Goal: Information Seeking & Learning: Learn about a topic

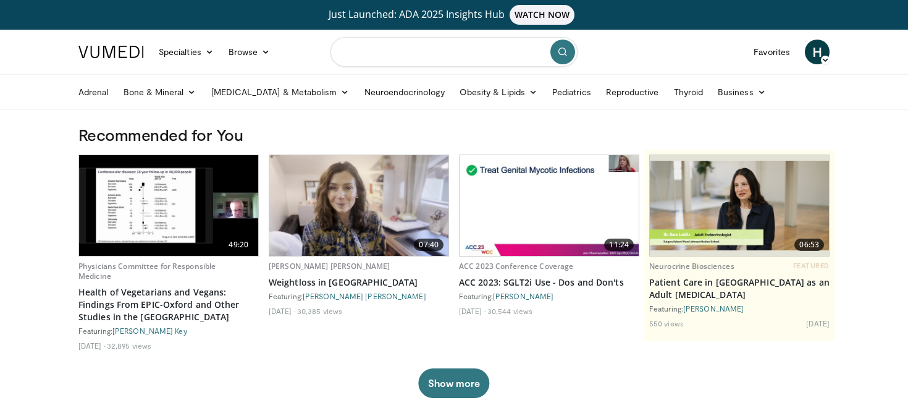
click at [372, 55] on input "Search topics, interventions" at bounding box center [453, 52] width 247 height 30
type input "**********"
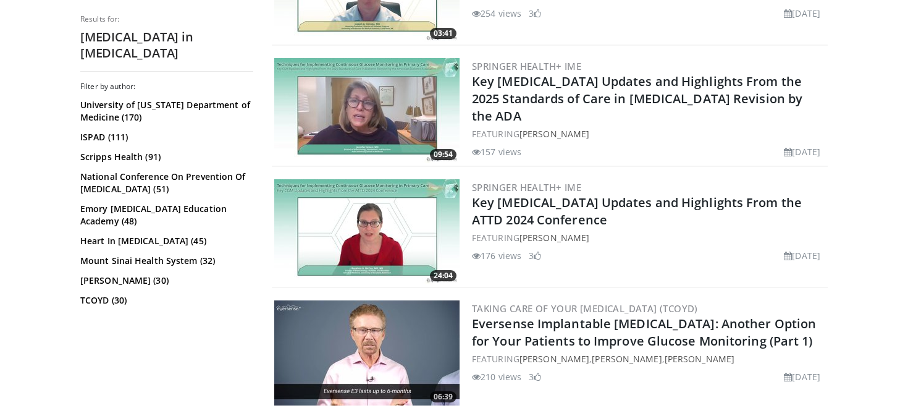
scroll to position [469, 0]
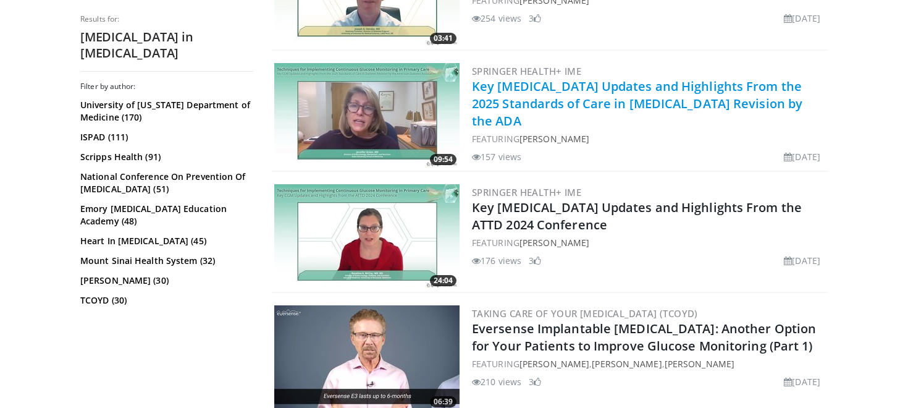
click at [624, 99] on link "Key CGM Updates and Highlights From the 2025 Standards of Care in Diabetes Revi…" at bounding box center [637, 103] width 330 height 51
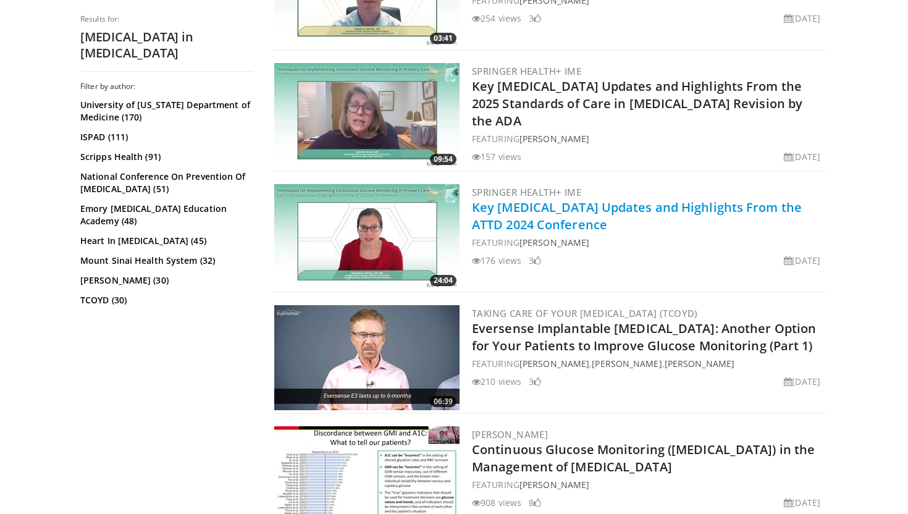
click at [566, 212] on link "Key CGM Updates and Highlights From the ATTD 2024 Conference" at bounding box center [637, 216] width 330 height 34
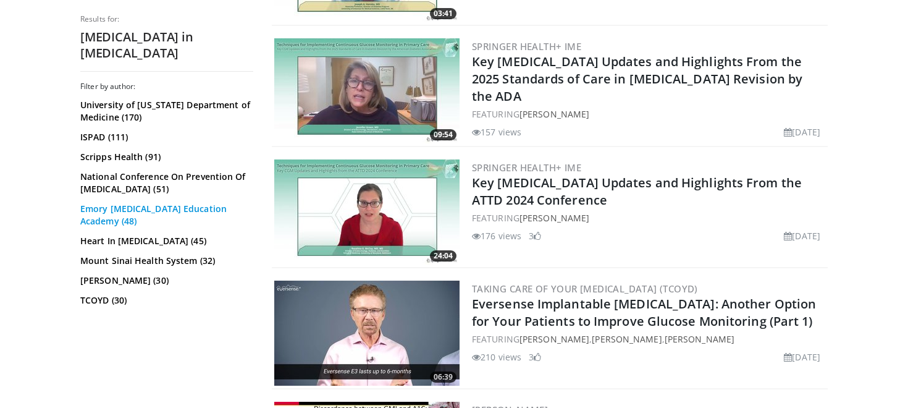
scroll to position [519, 0]
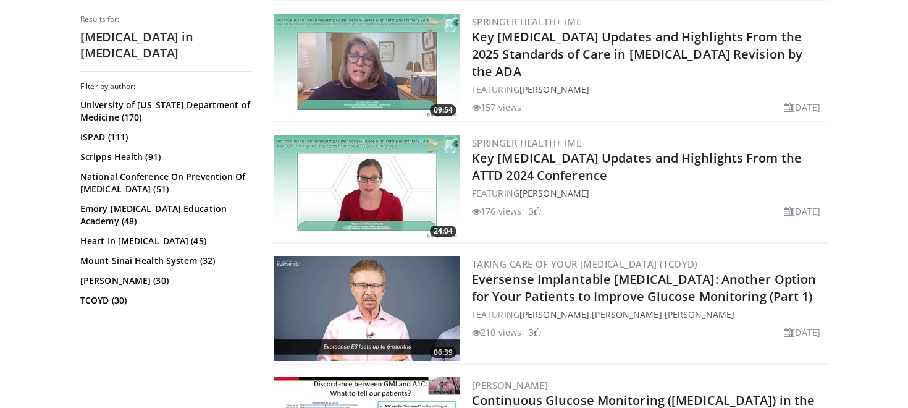
click at [365, 308] on img at bounding box center [366, 308] width 185 height 105
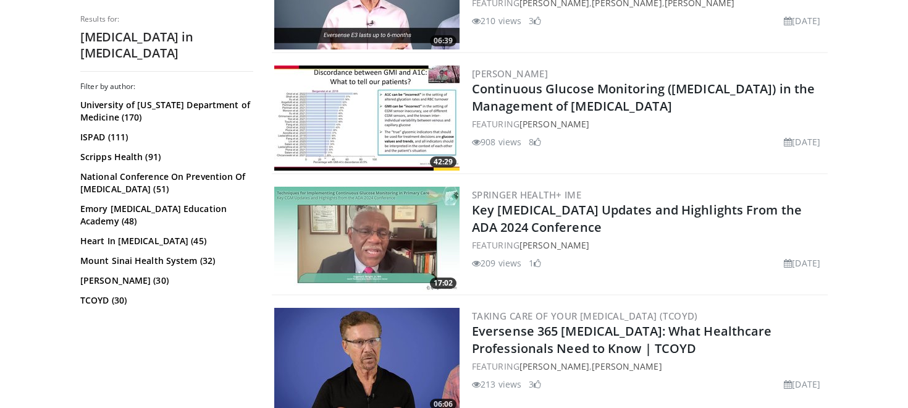
scroll to position [865, 0]
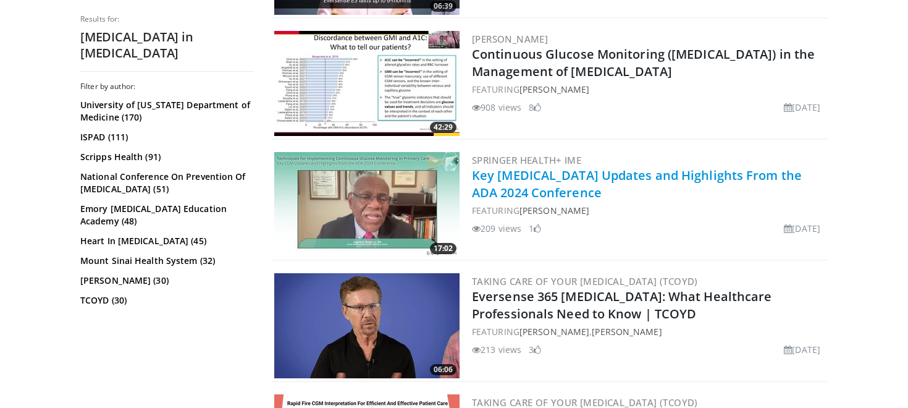
click at [584, 177] on link "Key CGM Updates and Highlights From the ADA 2024 Conference" at bounding box center [637, 184] width 330 height 34
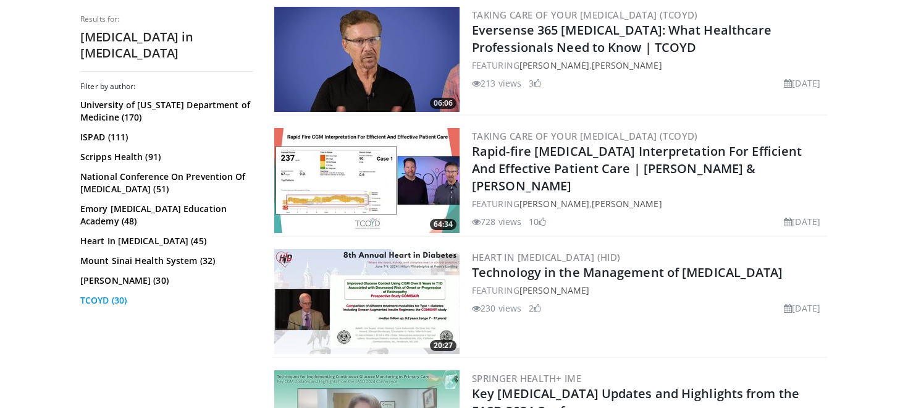
scroll to position [1186, 0]
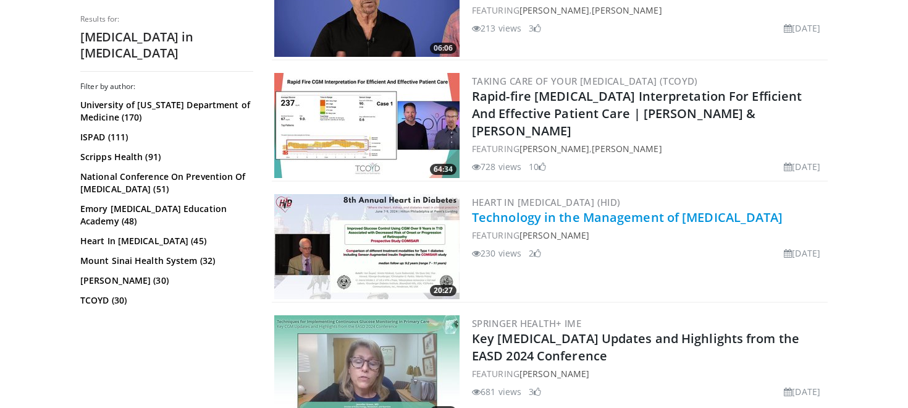
click at [579, 219] on link "Technology in the Management of [MEDICAL_DATA]" at bounding box center [627, 217] width 311 height 17
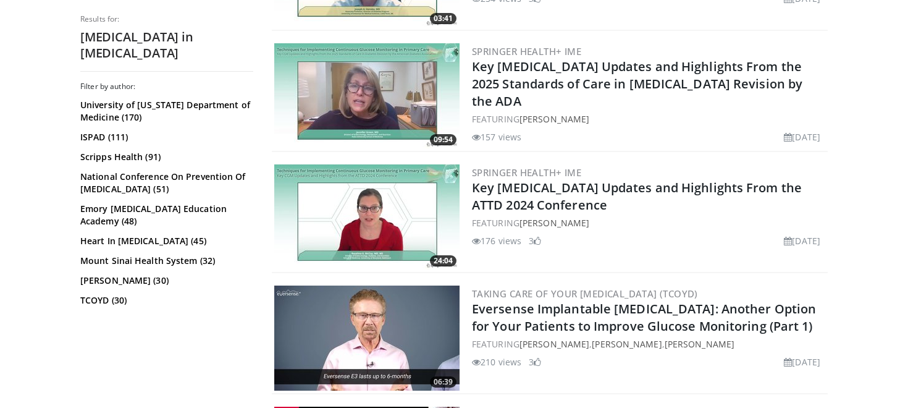
scroll to position [445, 0]
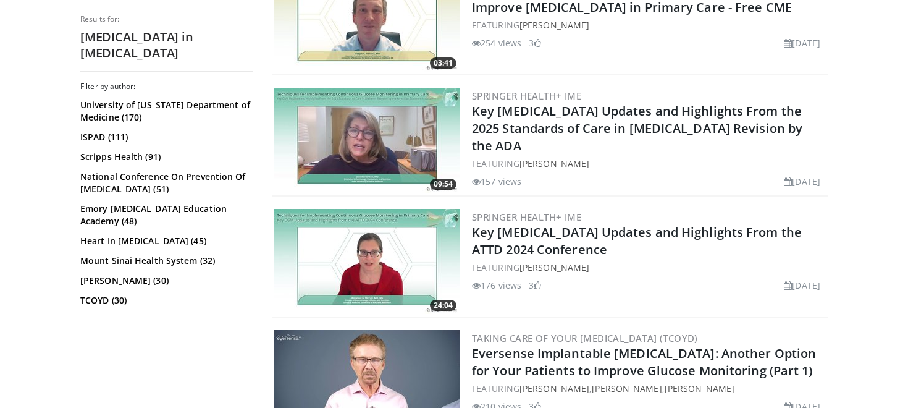
drag, startPoint x: 520, startPoint y: 146, endPoint x: 589, endPoint y: 148, distance: 68.6
click at [589, 157] on div "FEATURING Jennifer Green" at bounding box center [648, 163] width 353 height 13
copy link "Jennifer Green"
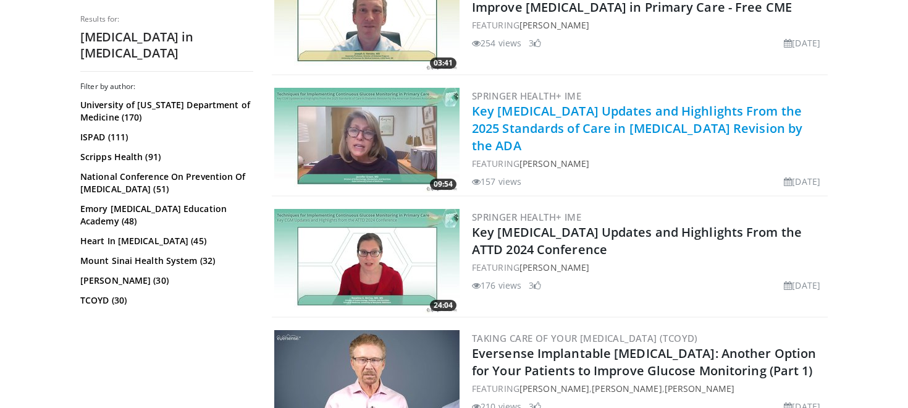
click at [504, 114] on link "Key CGM Updates and Highlights From the 2025 Standards of Care in Diabetes Revi…" at bounding box center [637, 128] width 330 height 51
click at [552, 114] on link "Key CGM Updates and Highlights From the 2025 Standards of Care in Diabetes Revi…" at bounding box center [637, 128] width 330 height 51
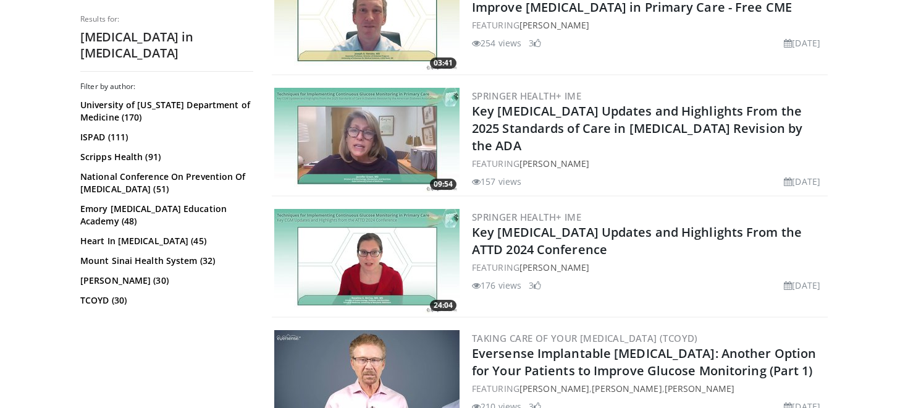
click at [626, 157] on div "FEATURING Jennifer Green" at bounding box center [648, 163] width 353 height 13
click at [419, 167] on img at bounding box center [366, 140] width 185 height 105
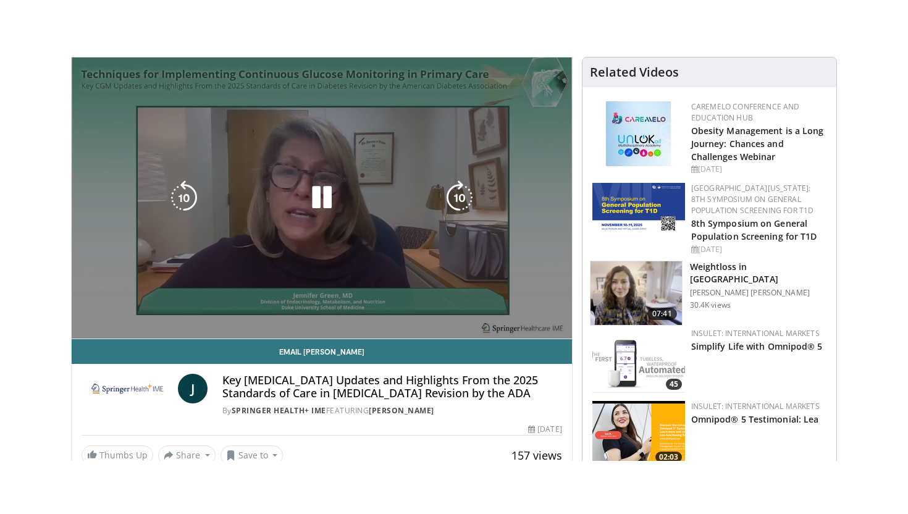
scroll to position [124, 0]
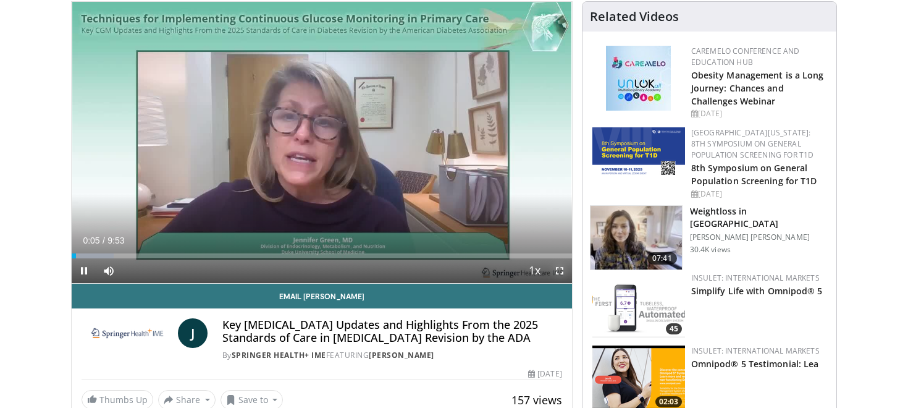
click at [560, 271] on span "Video Player" at bounding box center [559, 270] width 25 height 25
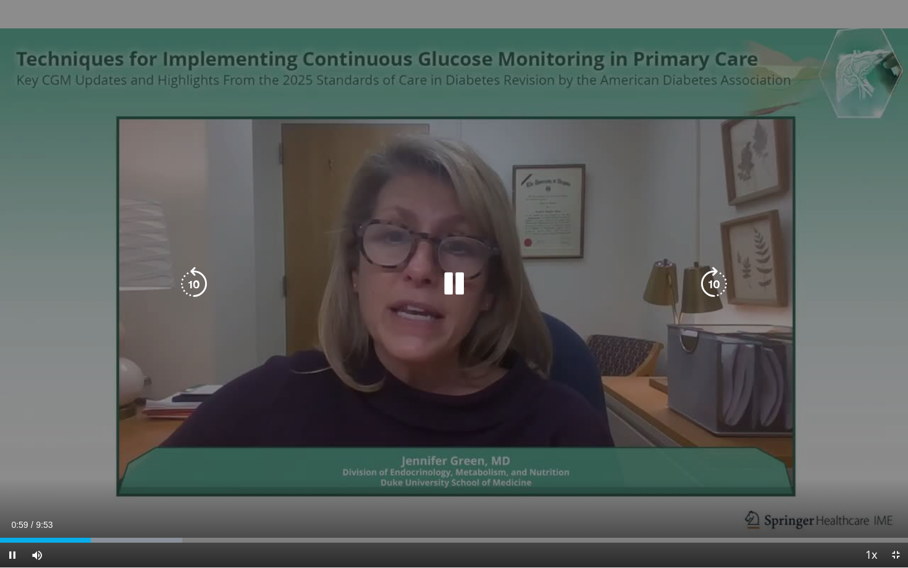
click at [456, 285] on icon "Video Player" at bounding box center [454, 284] width 35 height 35
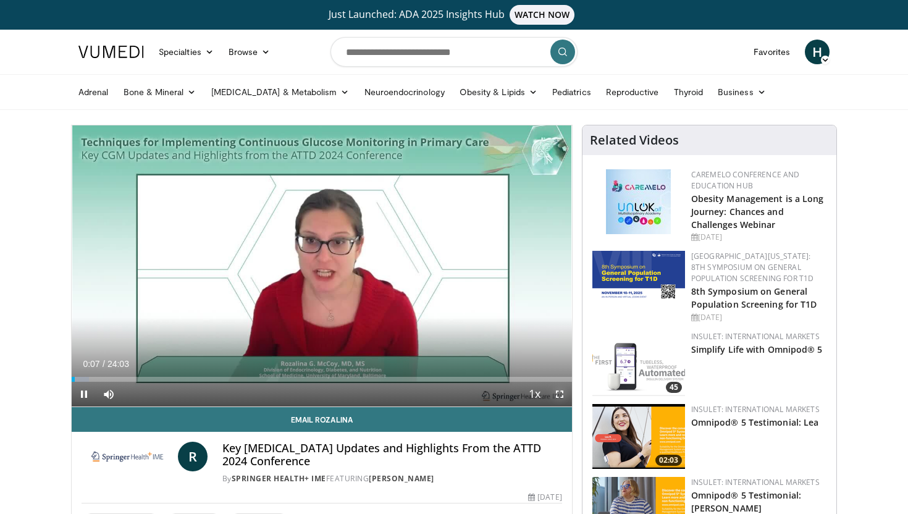
click at [558, 393] on span "Video Player" at bounding box center [559, 394] width 25 height 25
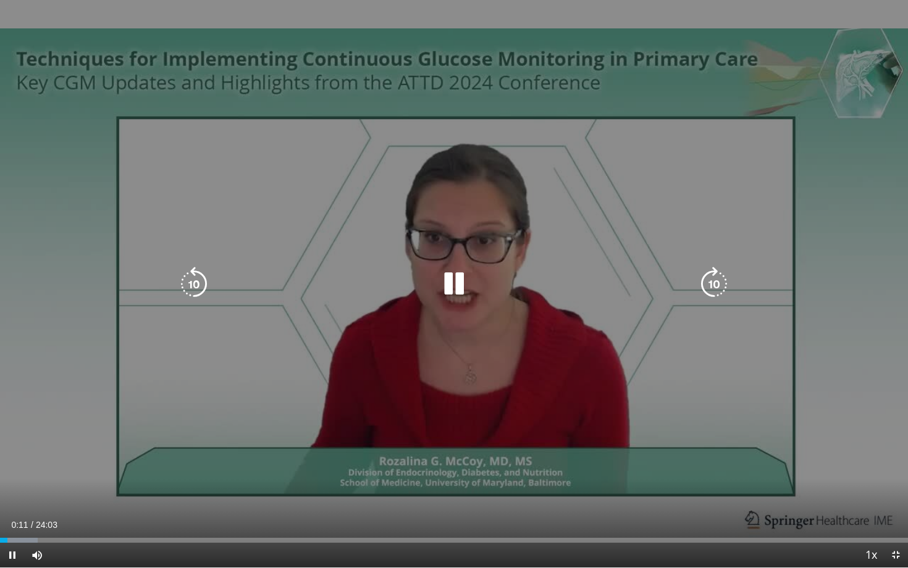
click at [455, 283] on icon "Video Player" at bounding box center [454, 284] width 35 height 35
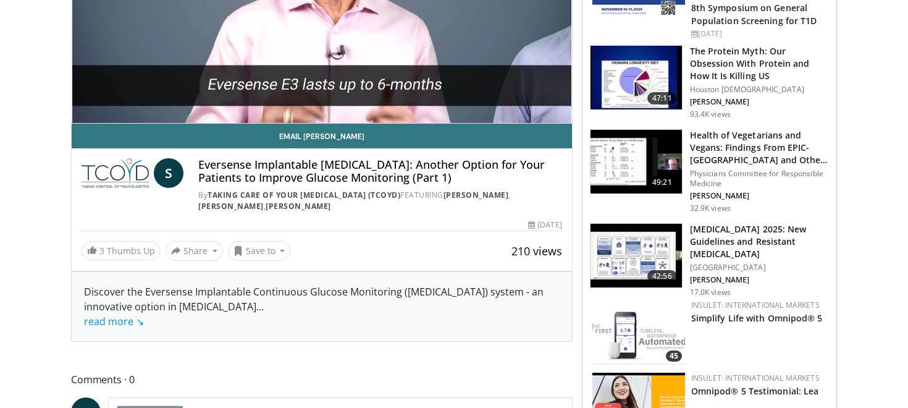
scroll to position [296, 0]
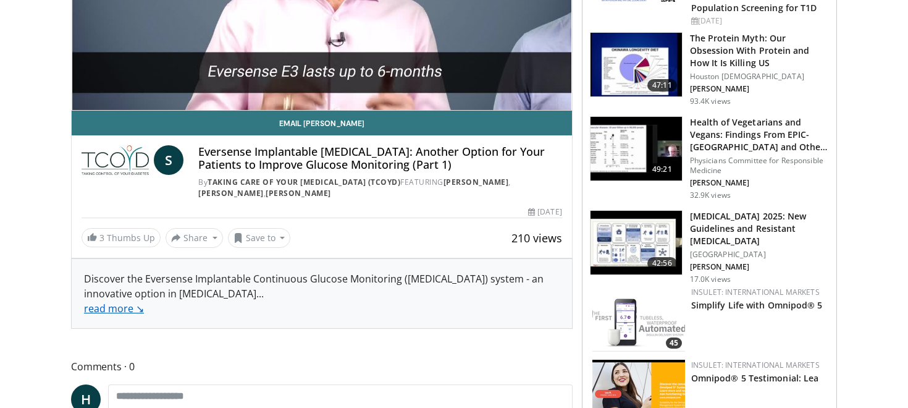
click at [117, 309] on link "read more ↘" at bounding box center [114, 308] width 60 height 14
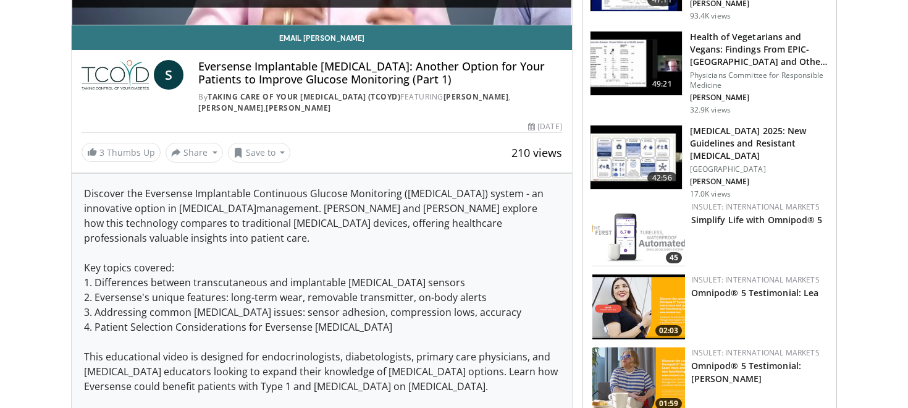
scroll to position [445, 0]
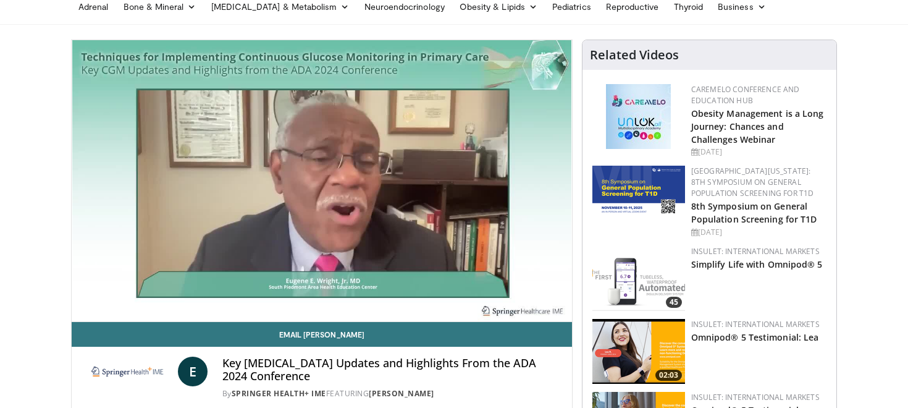
scroll to position [99, 0]
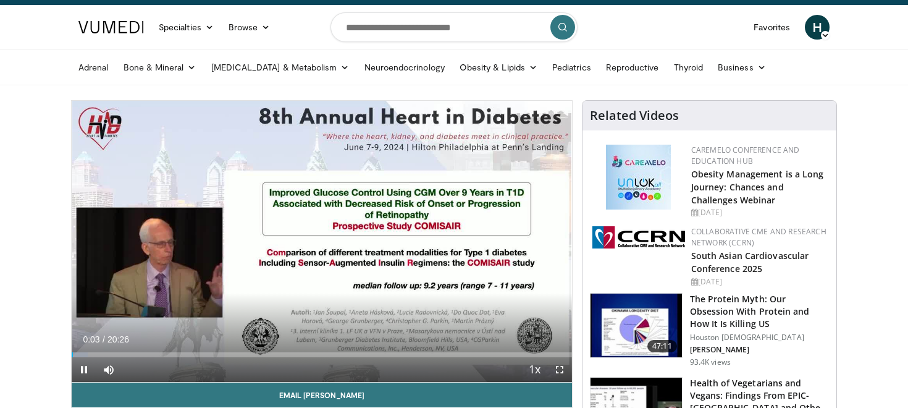
scroll to position [49, 0]
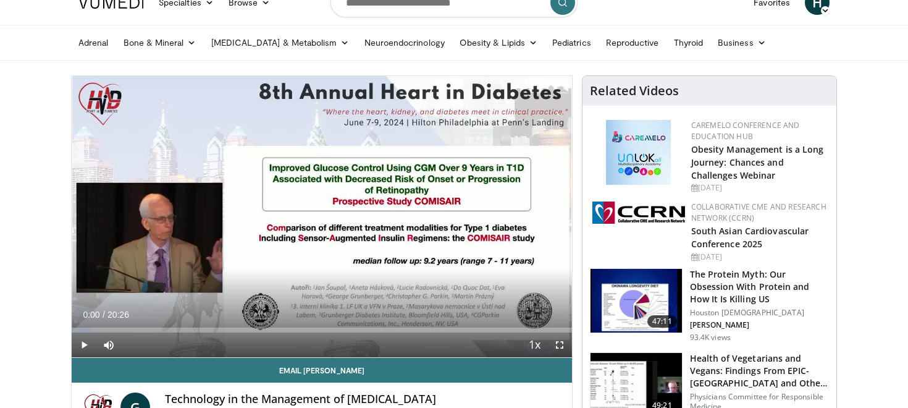
click at [82, 345] on span "Video Player" at bounding box center [84, 344] width 25 height 25
click at [558, 344] on span "Video Player" at bounding box center [559, 344] width 25 height 25
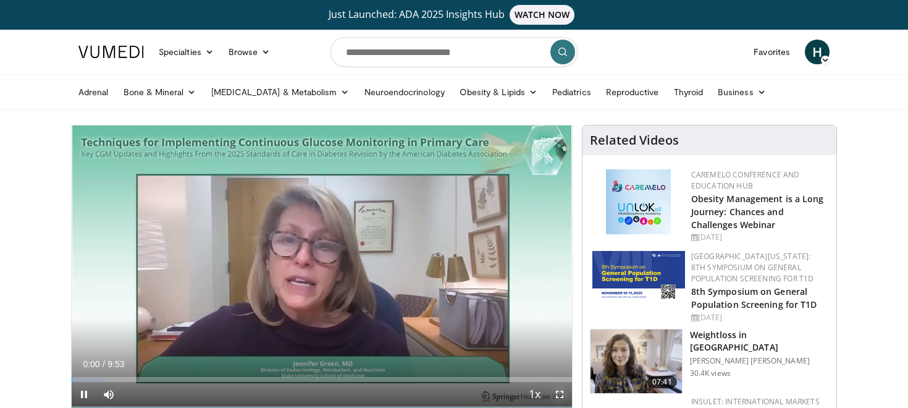
click at [563, 393] on span "Video Player" at bounding box center [559, 394] width 25 height 25
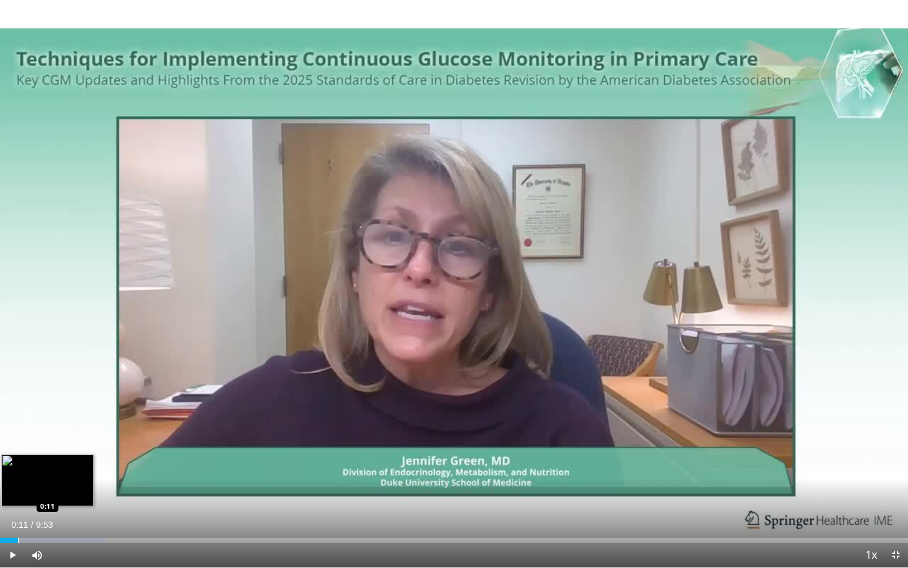
click at [18, 407] on div "Progress Bar" at bounding box center [18, 540] width 1 height 5
click at [12, 407] on video-js "**********" at bounding box center [454, 284] width 908 height 568
click at [18, 407] on div "Progress Bar" at bounding box center [18, 540] width 1 height 5
click at [10, 407] on div "Progress Bar" at bounding box center [10, 540] width 1 height 5
click at [12, 407] on span "Video Player" at bounding box center [12, 555] width 25 height 25
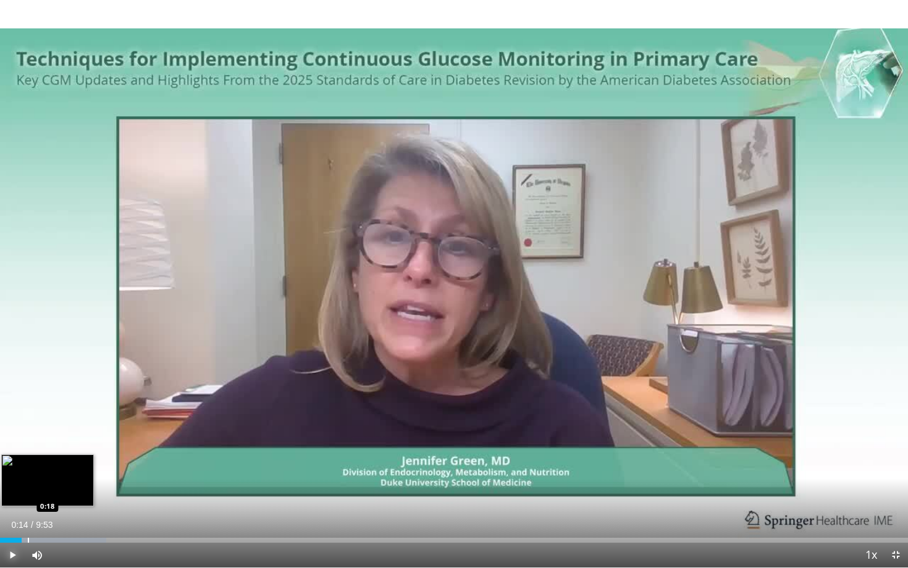
click at [28, 407] on div "Progress Bar" at bounding box center [28, 540] width 1 height 5
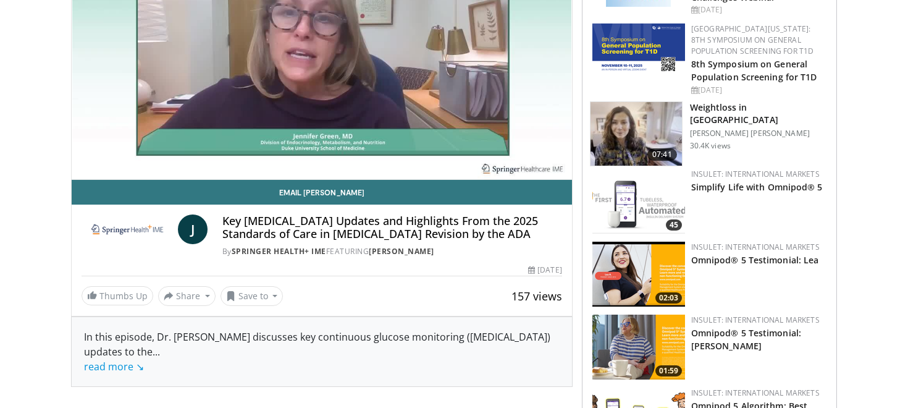
scroll to position [198, 0]
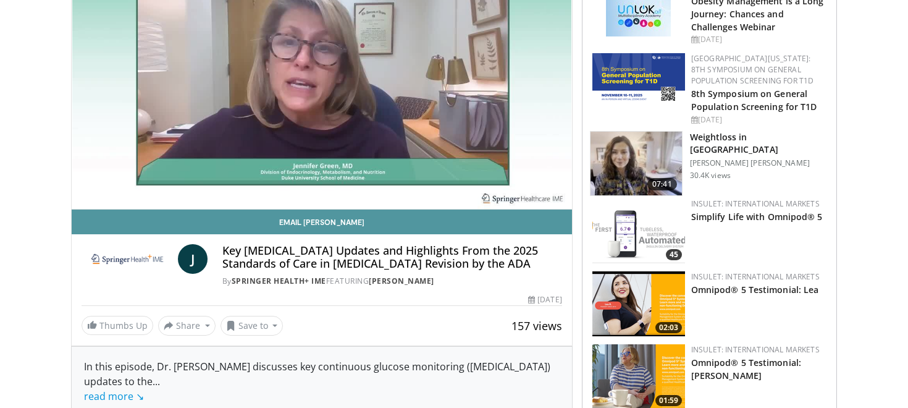
click at [322, 221] on link "Email [PERSON_NAME]" at bounding box center [322, 221] width 500 height 25
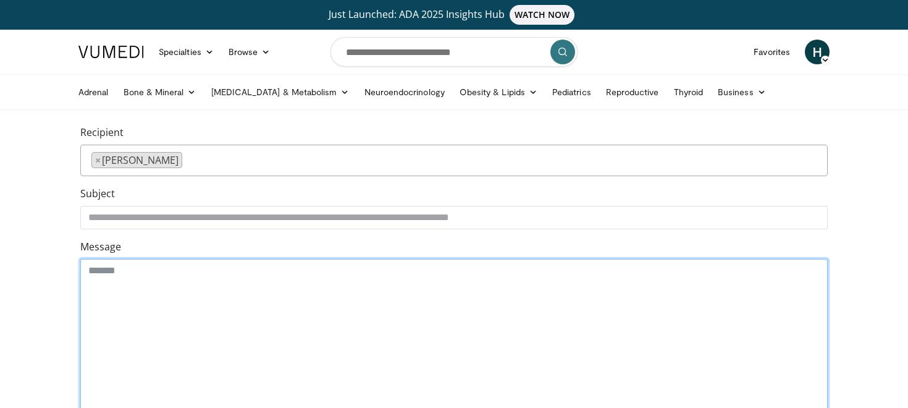
click at [141, 275] on textarea "Message" at bounding box center [453, 337] width 747 height 157
paste textarea "**********"
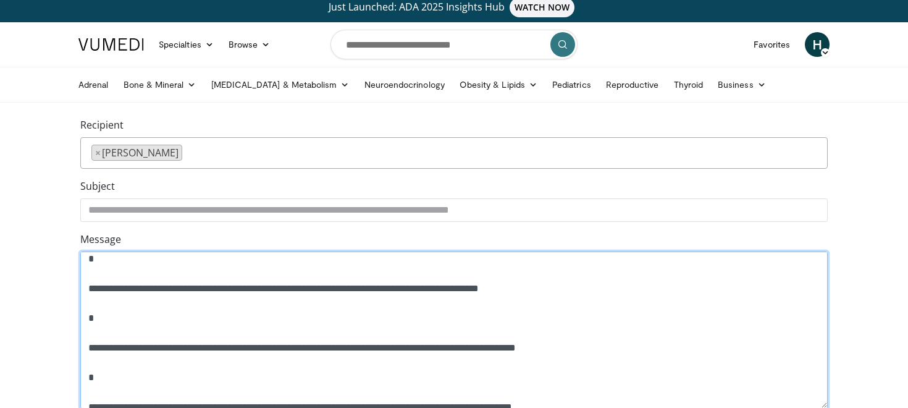
scroll to position [7, 0]
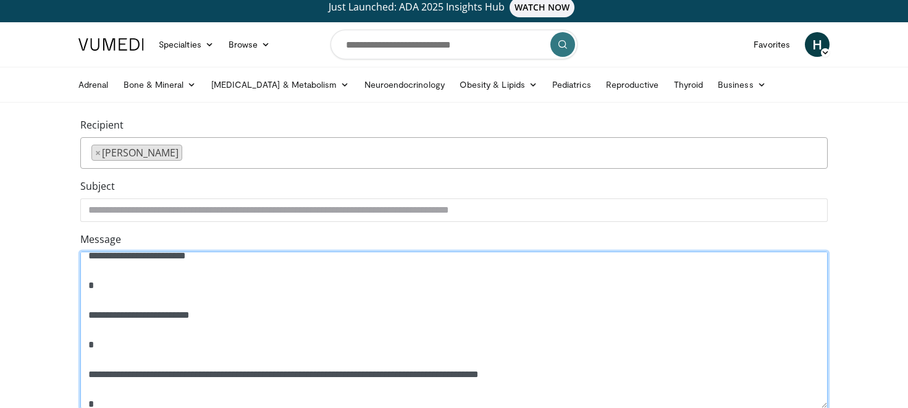
click at [217, 258] on textarea "**********" at bounding box center [453, 329] width 747 height 157
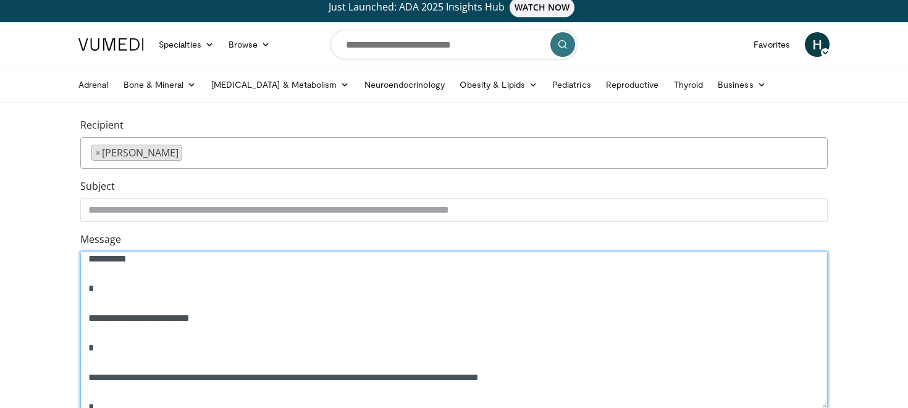
click at [133, 296] on textarea "**********" at bounding box center [453, 329] width 747 height 157
click at [135, 356] on textarea "**********" at bounding box center [453, 329] width 747 height 157
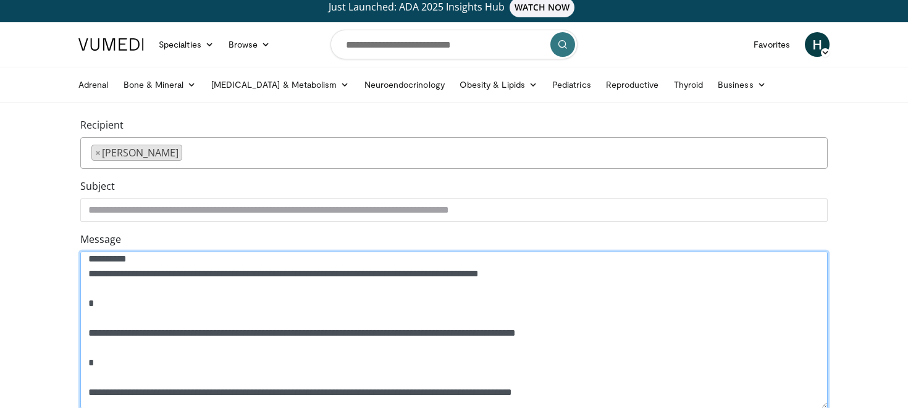
click at [86, 330] on textarea "**********" at bounding box center [453, 329] width 747 height 157
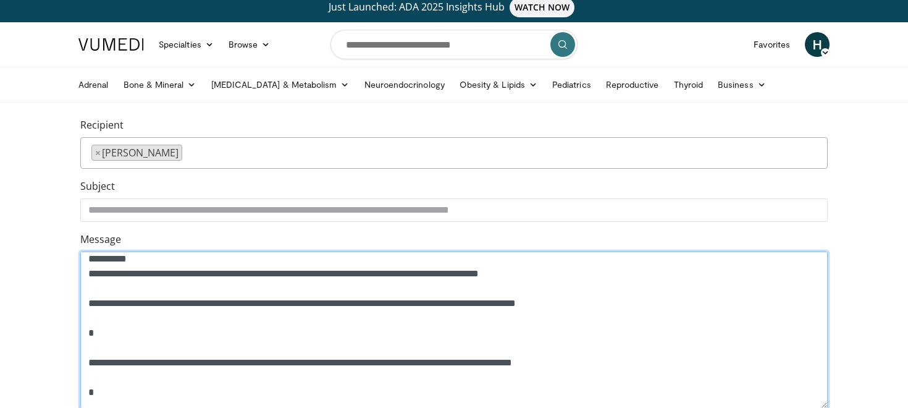
click at [89, 360] on textarea "**********" at bounding box center [453, 329] width 747 height 157
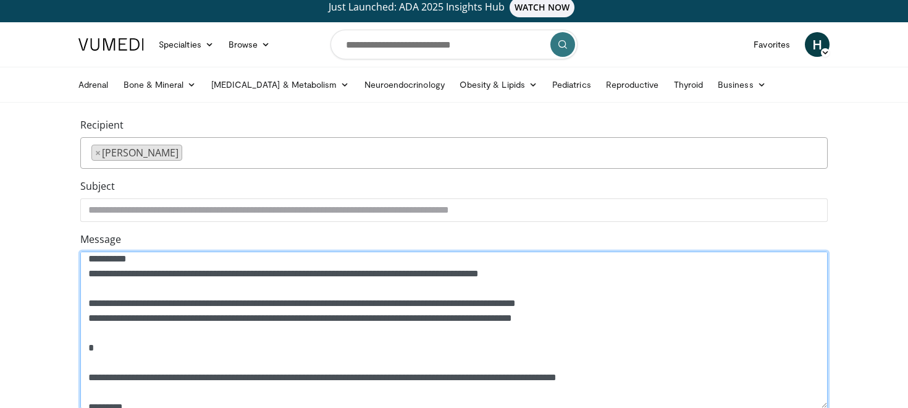
click at [90, 289] on textarea "**********" at bounding box center [453, 329] width 747 height 157
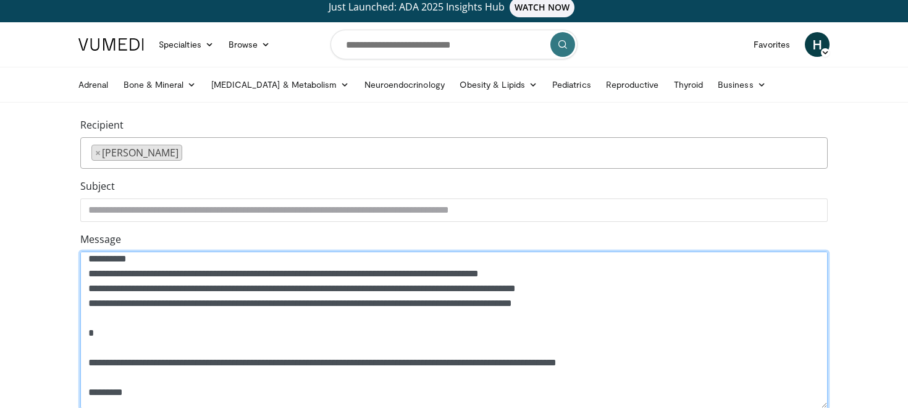
click at [88, 365] on textarea "**********" at bounding box center [453, 329] width 747 height 157
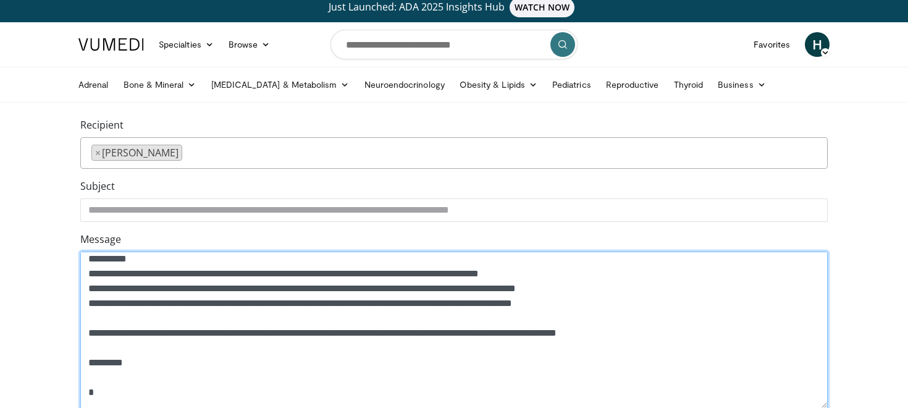
click at [104, 387] on textarea "**********" at bounding box center [453, 329] width 747 height 157
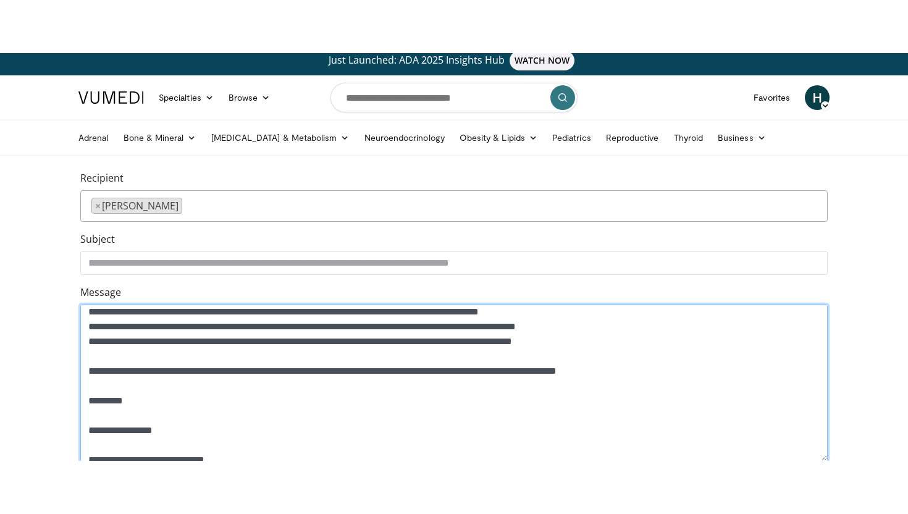
scroll to position [0, 0]
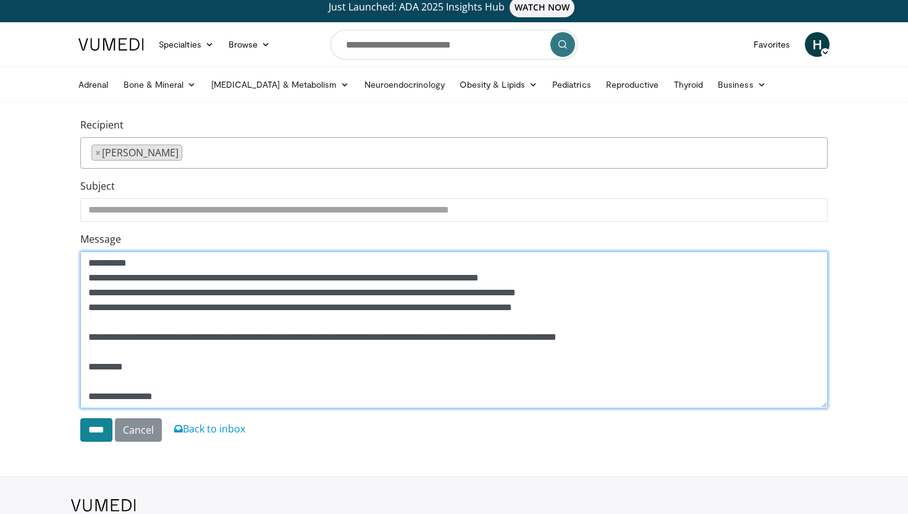
type textarea "**********"
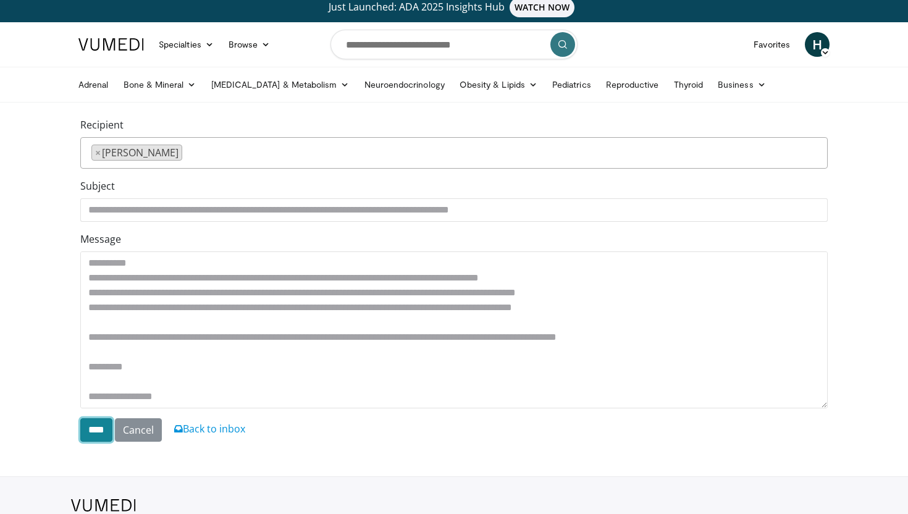
click at [94, 407] on input "****" at bounding box center [96, 429] width 32 height 23
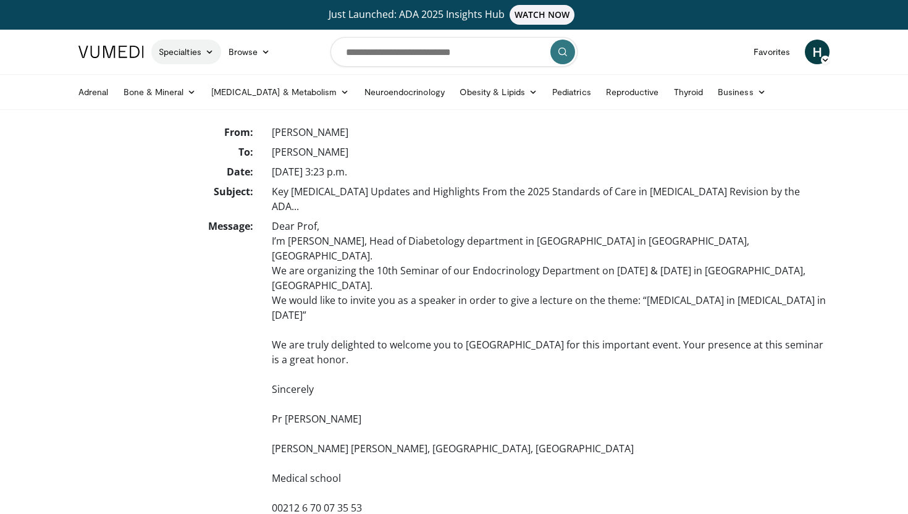
click at [210, 49] on icon at bounding box center [209, 52] width 9 height 9
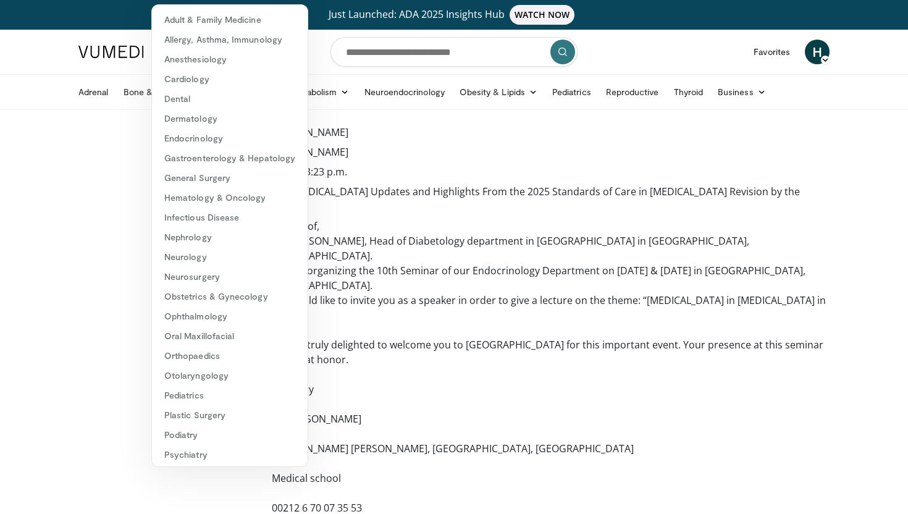
click at [120, 219] on dt "Message:" at bounding box center [166, 369] width 191 height 301
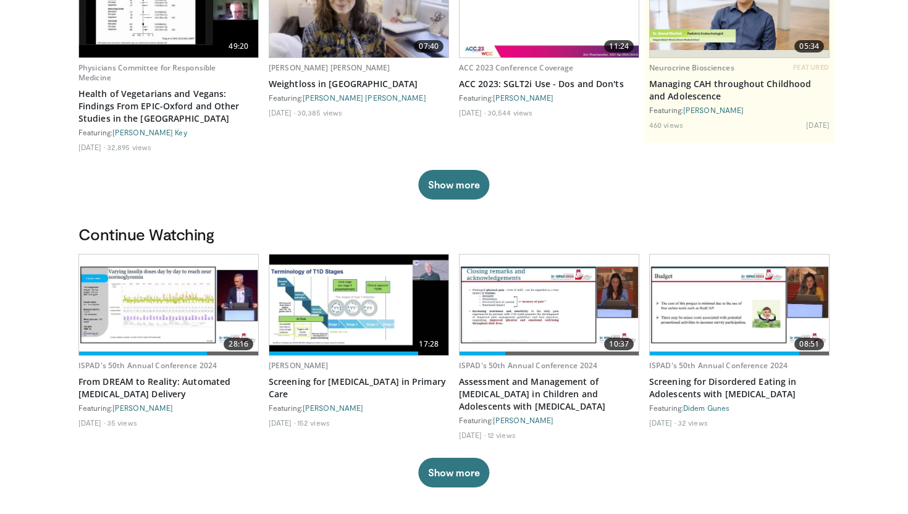
scroll to position [198, 0]
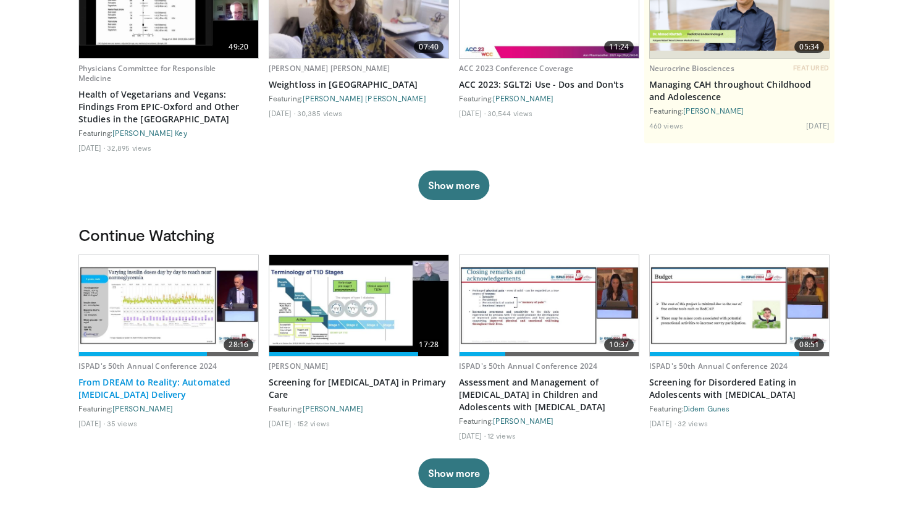
click at [186, 382] on link "From DREAM to Reality: Automated [MEDICAL_DATA] Delivery" at bounding box center [168, 388] width 180 height 25
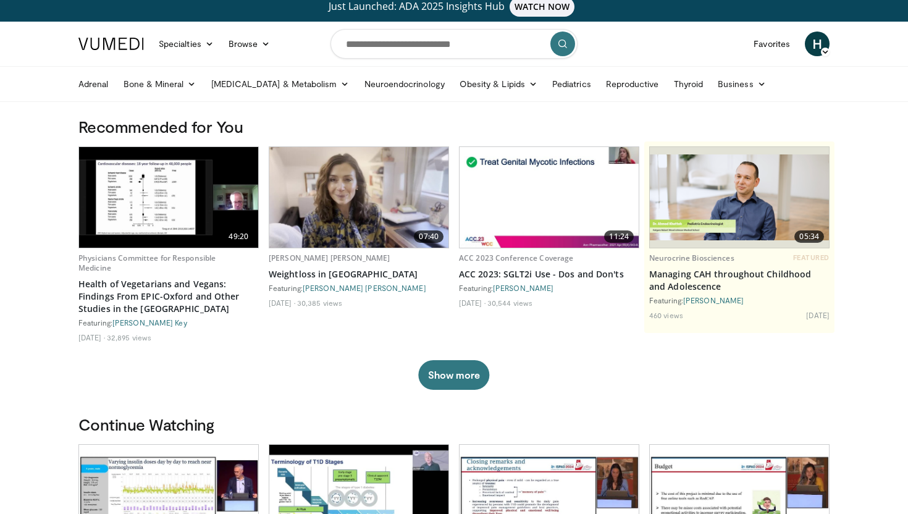
scroll to position [0, 0]
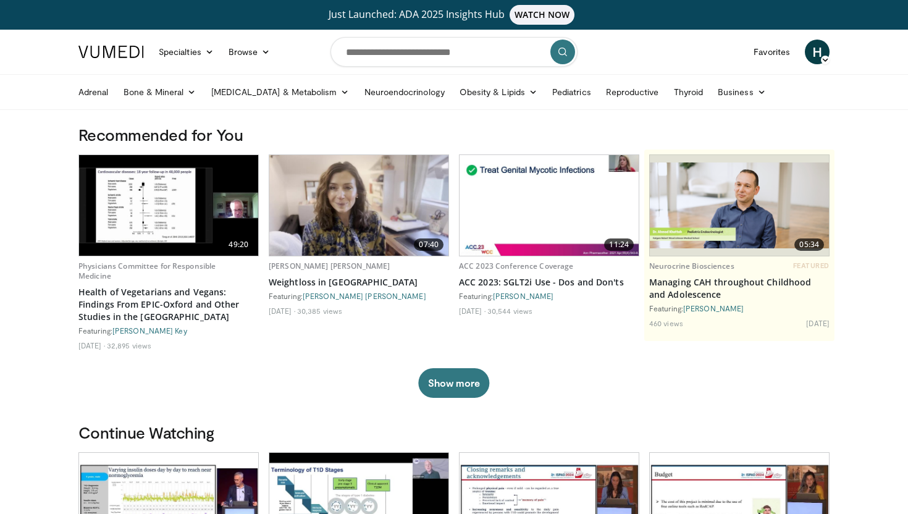
click at [518, 13] on span "WATCH NOW" at bounding box center [542, 15] width 65 height 20
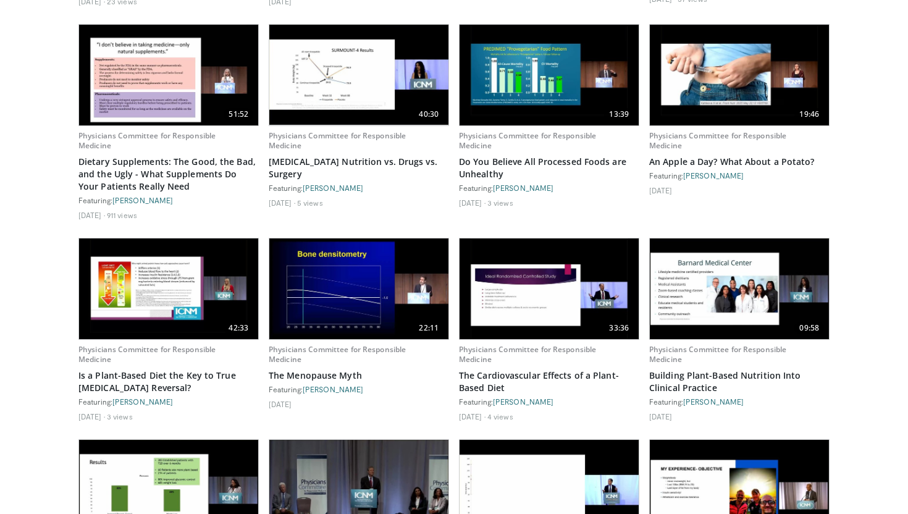
scroll to position [1136, 0]
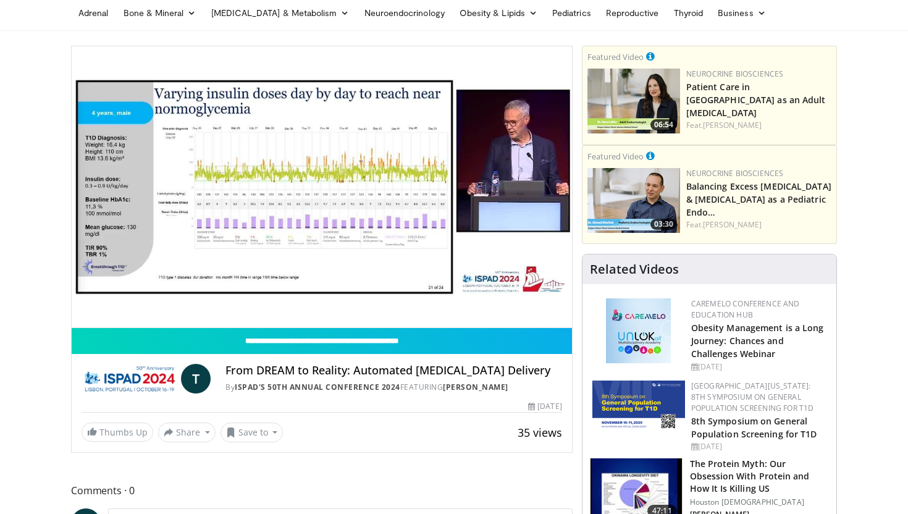
scroll to position [99, 0]
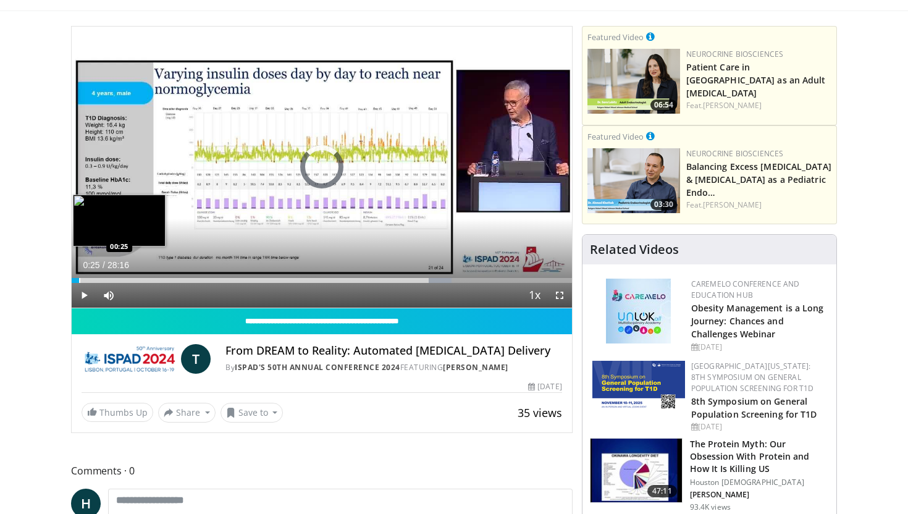
click at [79, 280] on div "Progress Bar" at bounding box center [79, 280] width 1 height 5
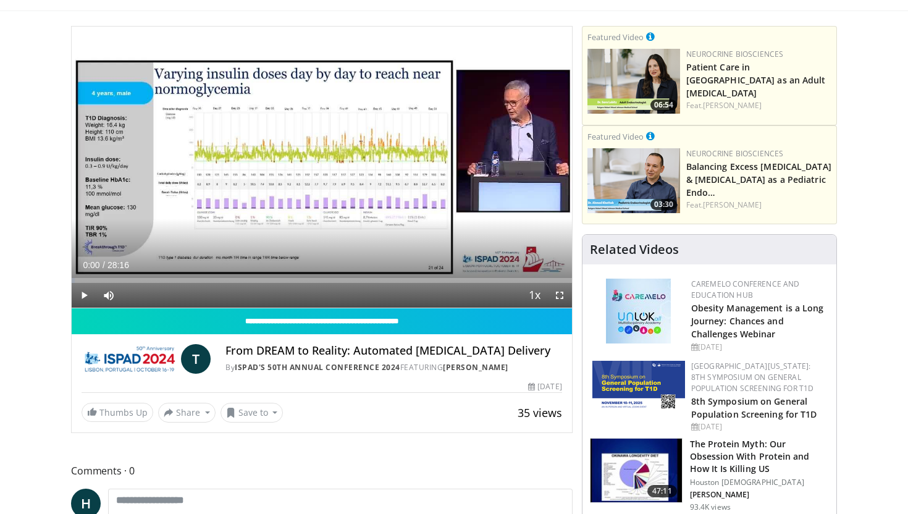
drag, startPoint x: 79, startPoint y: 280, endPoint x: 64, endPoint y: 280, distance: 14.8
click at [560, 297] on span "Video Player" at bounding box center [559, 295] width 25 height 25
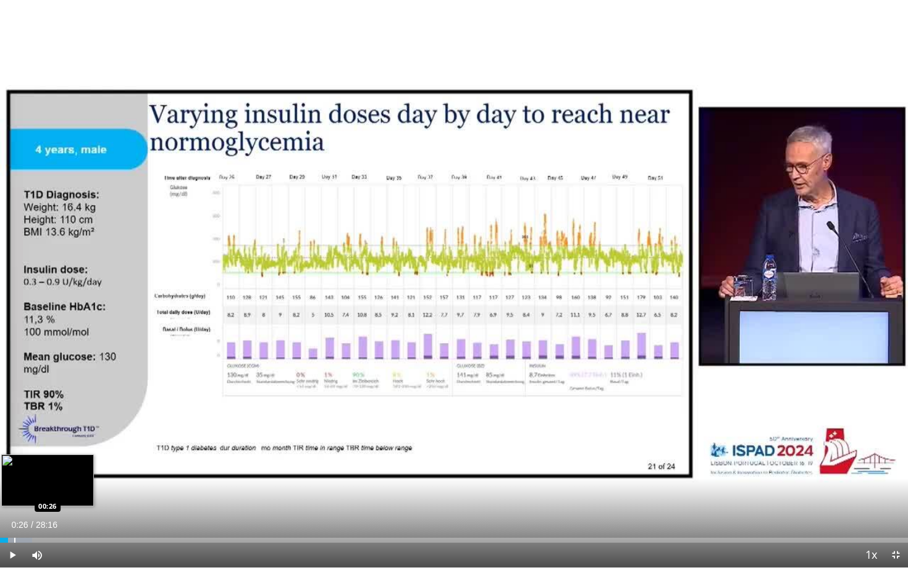
click at [14, 513] on div "Progress Bar" at bounding box center [14, 540] width 1 height 5
click at [23, 513] on div "Progress Bar" at bounding box center [23, 540] width 1 height 5
click at [39, 513] on div "Progress Bar" at bounding box center [39, 540] width 1 height 5
click at [62, 513] on div "Progress Bar" at bounding box center [62, 540] width 1 height 5
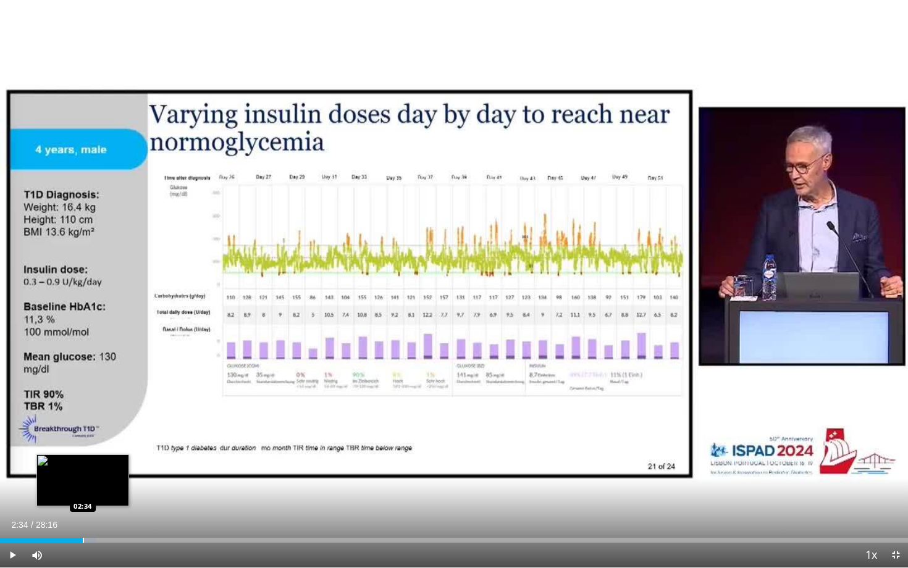
click at [83, 513] on div "Progress Bar" at bounding box center [83, 540] width 1 height 5
click at [109, 513] on div "Progress Bar" at bounding box center [109, 540] width 1 height 5
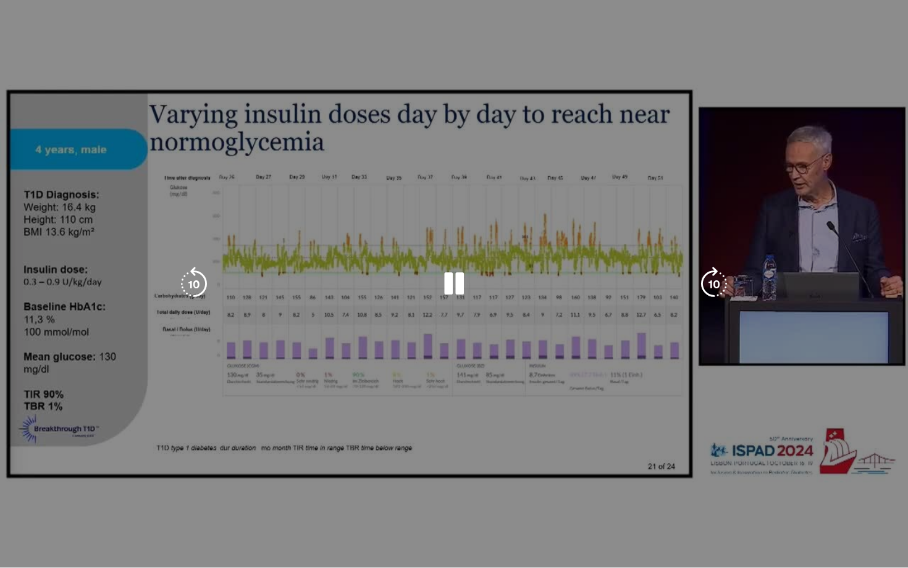
click at [143, 513] on div "10 seconds Tap to unmute" at bounding box center [454, 284] width 908 height 568
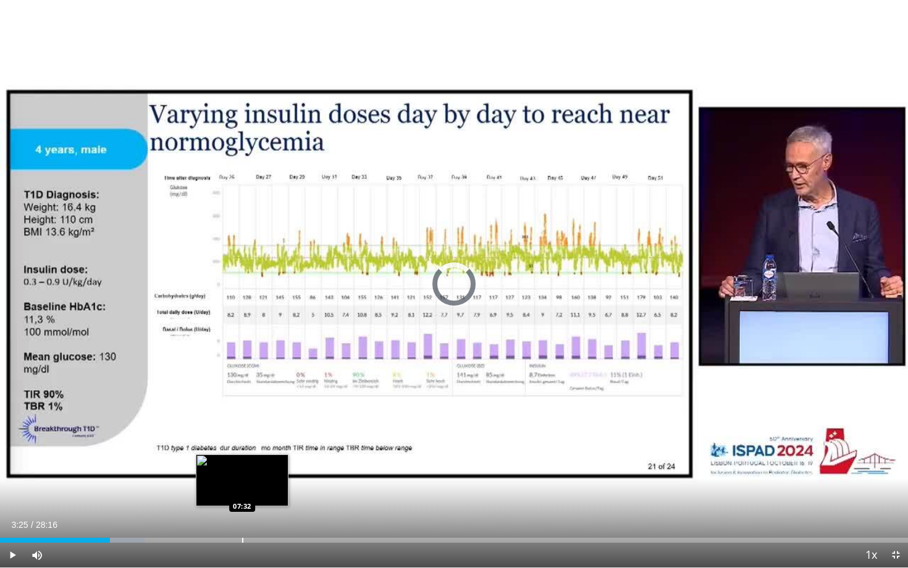
click at [241, 513] on div "Loaded : 15.89% 03:25 07:32" at bounding box center [454, 537] width 908 height 12
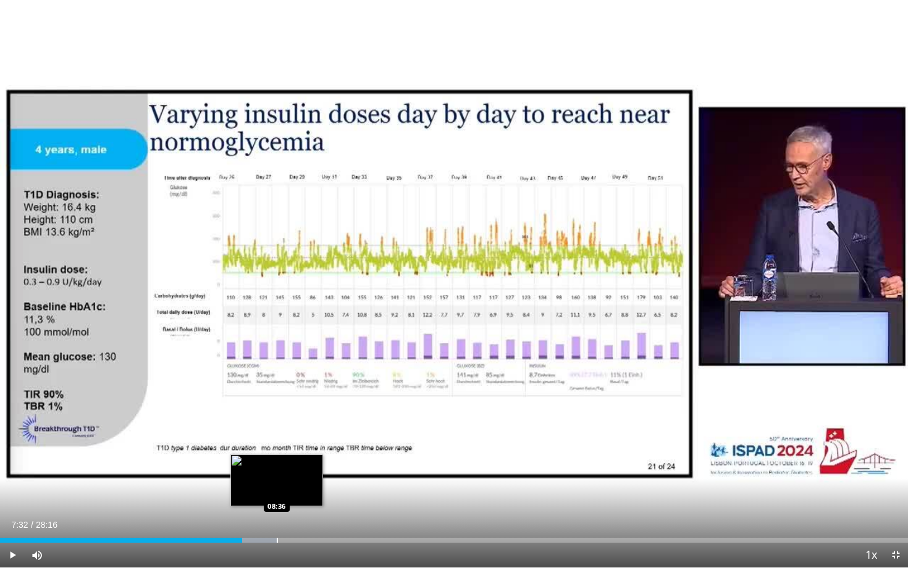
click at [277, 513] on div "Progress Bar" at bounding box center [277, 540] width 1 height 5
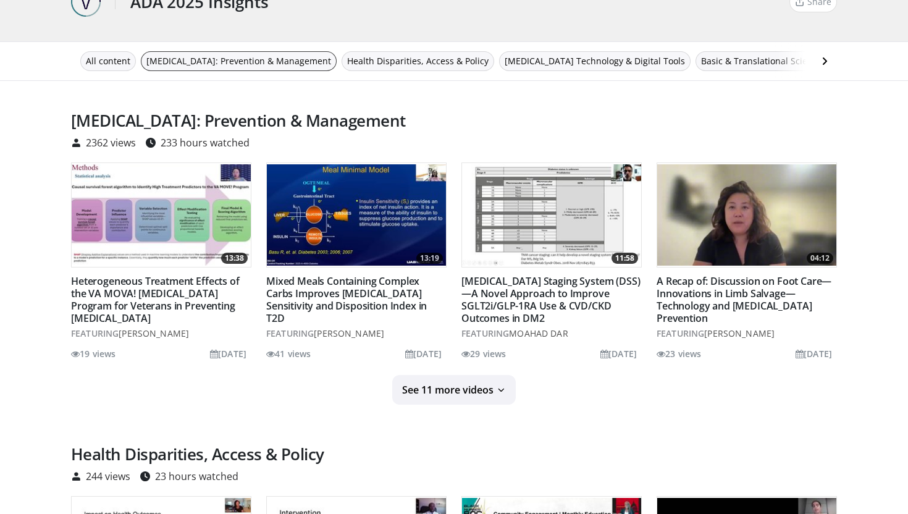
scroll to position [148, 0]
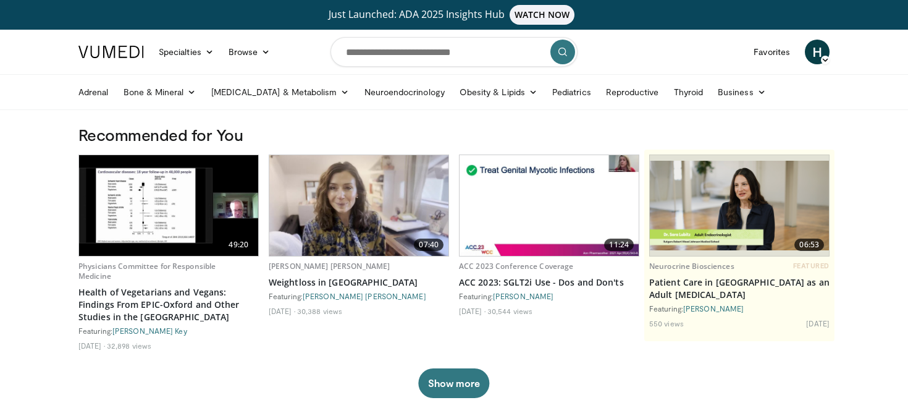
click at [371, 360] on div "49:20 Physicians Committee for Responsible Medicine Health of Vegetarians and V…" at bounding box center [453, 275] width 751 height 243
click at [452, 52] on input "Search topics, interventions" at bounding box center [453, 52] width 247 height 30
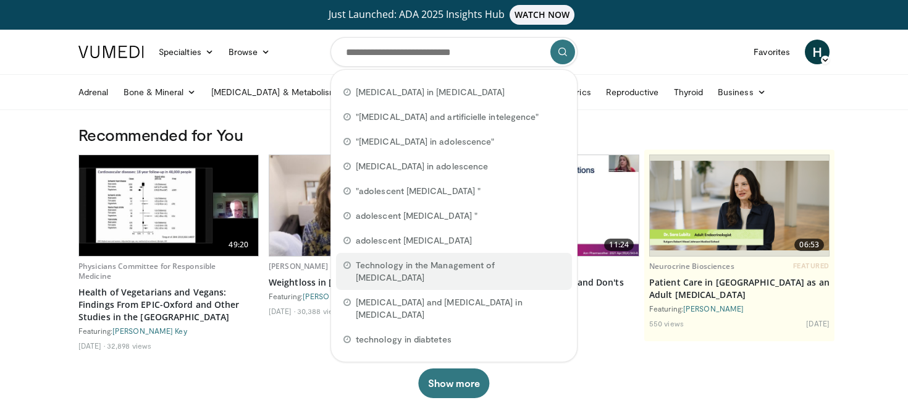
click at [447, 256] on div "Technology in the Management of [MEDICAL_DATA]" at bounding box center [454, 271] width 236 height 37
type input "**********"
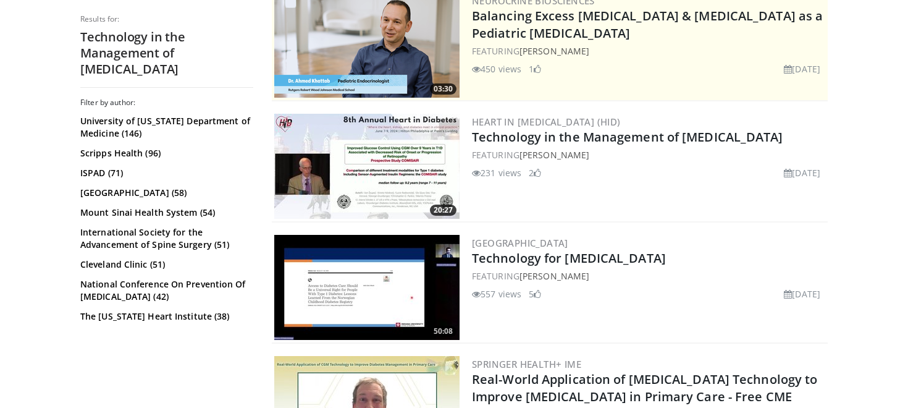
scroll to position [296, 0]
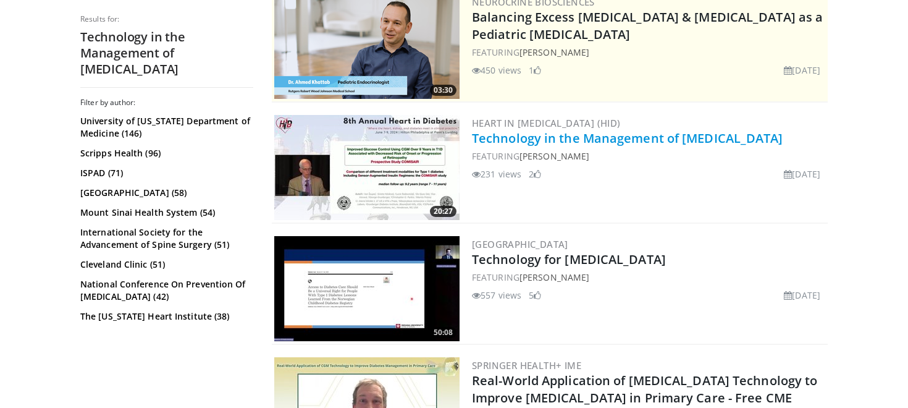
click at [566, 141] on link "Technology in the Management of [MEDICAL_DATA]" at bounding box center [627, 138] width 311 height 17
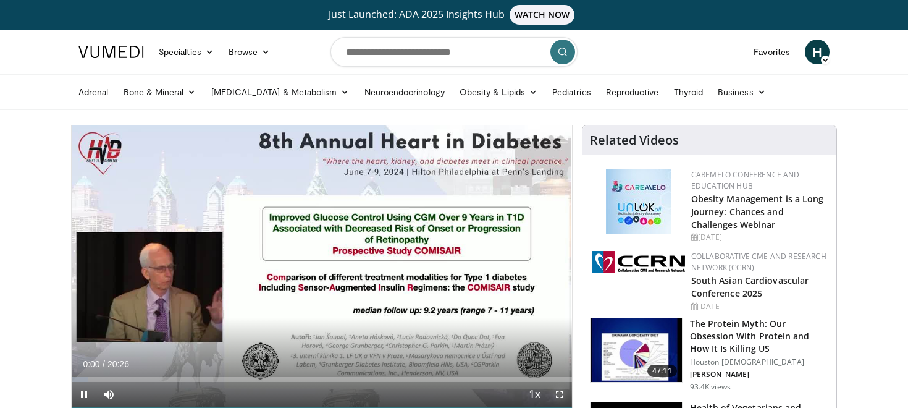
click at [559, 392] on span "Video Player" at bounding box center [559, 394] width 25 height 25
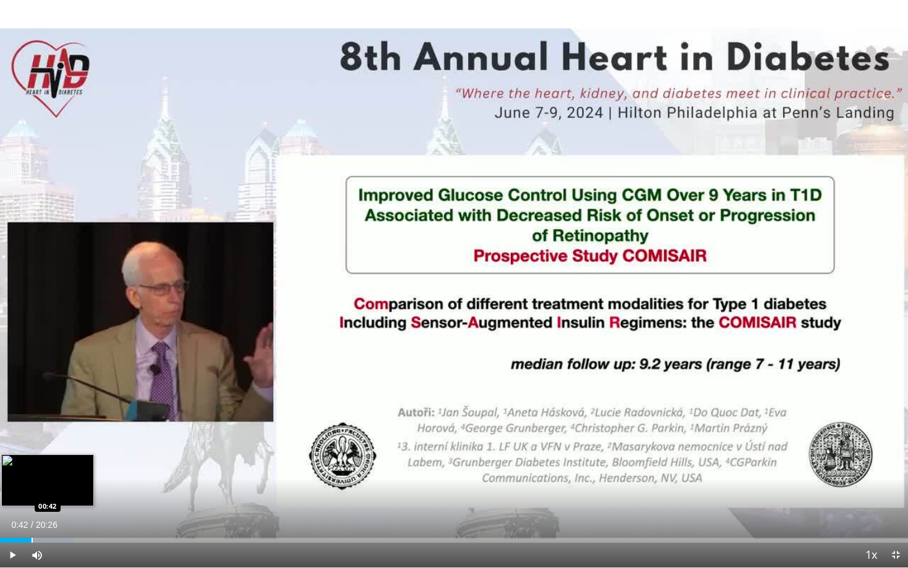
click at [31, 407] on div "Progress Bar" at bounding box center [31, 540] width 1 height 5
click at [61, 407] on div "Progress Bar" at bounding box center [61, 540] width 1 height 5
click at [65, 407] on div "Progress Bar" at bounding box center [65, 540] width 1 height 5
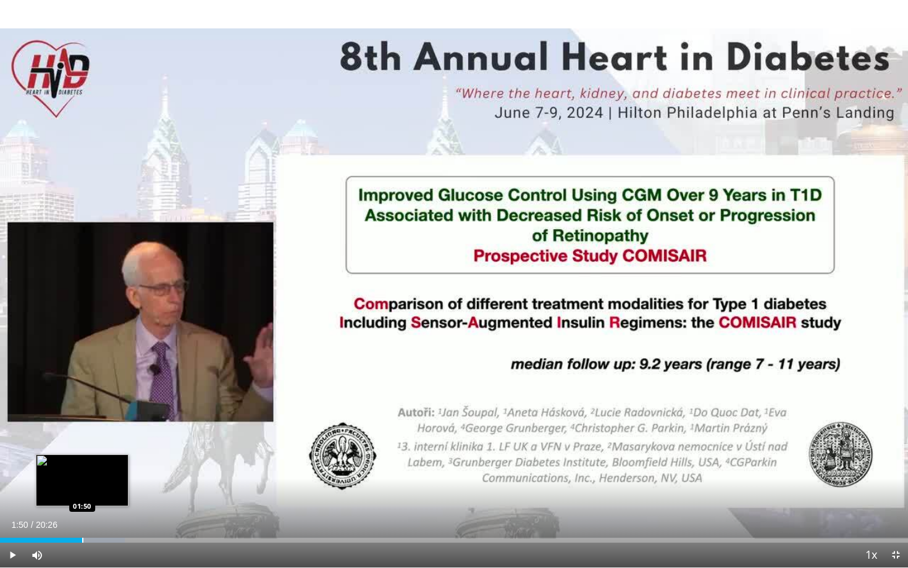
click at [82, 407] on div "Progress Bar" at bounding box center [82, 540] width 1 height 5
click at [86, 407] on div "Progress Bar" at bounding box center [86, 540] width 1 height 5
click at [92, 407] on div "Progress Bar" at bounding box center [92, 540] width 1 height 5
click at [106, 407] on div "Progress Bar" at bounding box center [106, 540] width 1 height 5
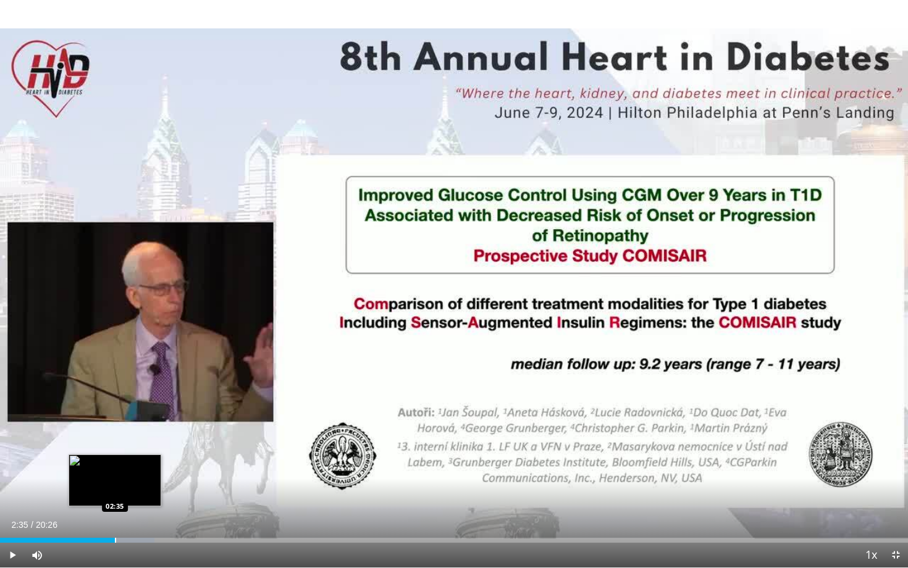
click at [115, 407] on div "Progress Bar" at bounding box center [115, 540] width 1 height 5
click at [126, 407] on div "Progress Bar" at bounding box center [126, 540] width 1 height 5
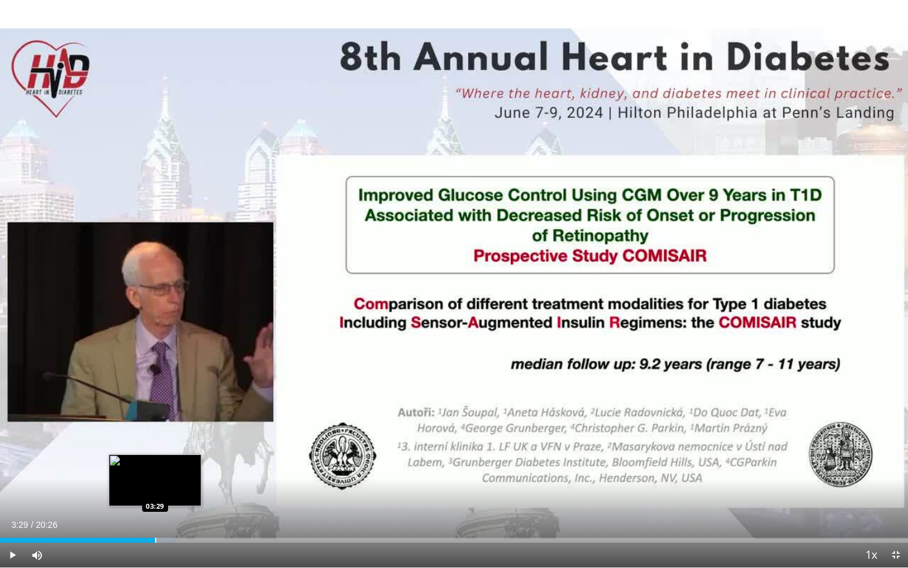
click at [155, 407] on div "Progress Bar" at bounding box center [155, 540] width 1 height 5
click at [174, 407] on div "Progress Bar" at bounding box center [174, 540] width 1 height 5
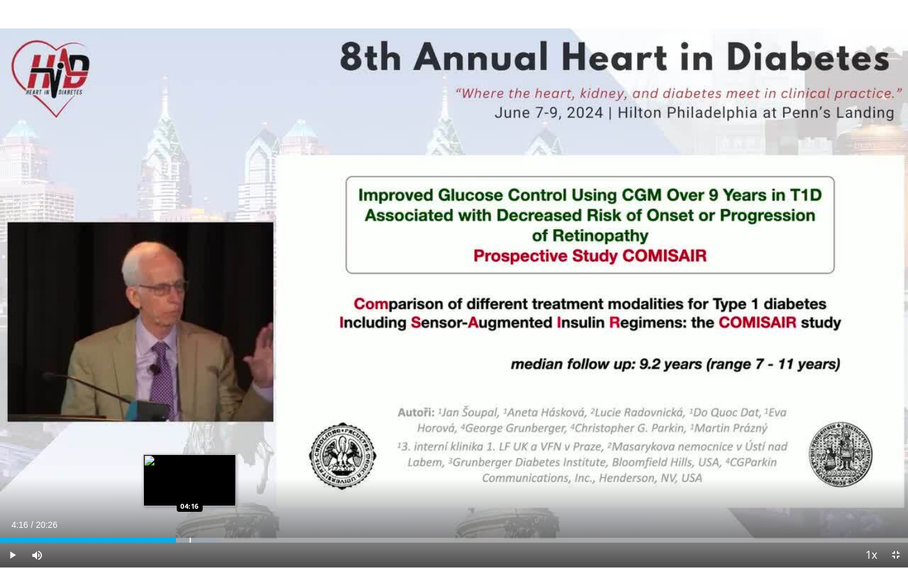
click at [190, 407] on div "Progress Bar" at bounding box center [190, 540] width 1 height 5
click at [206, 407] on div "Progress Bar" at bounding box center [206, 540] width 1 height 5
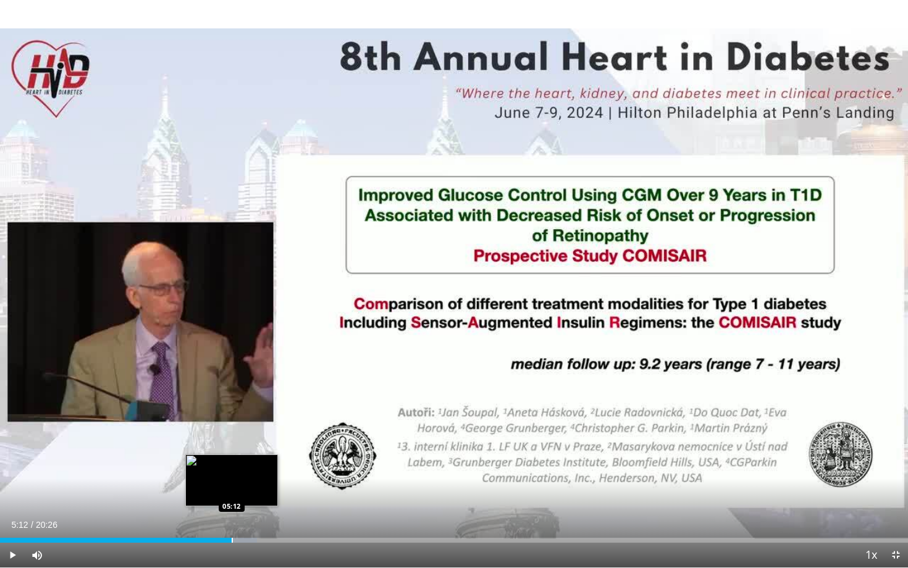
click at [232, 407] on div "Progress Bar" at bounding box center [232, 540] width 1 height 5
click at [234, 407] on div "Progress Bar" at bounding box center [234, 540] width 1 height 5
click at [240, 407] on div "Progress Bar" at bounding box center [240, 540] width 1 height 5
click at [253, 407] on div "Progress Bar" at bounding box center [253, 540] width 1 height 5
click at [262, 407] on div "Progress Bar" at bounding box center [262, 540] width 1 height 5
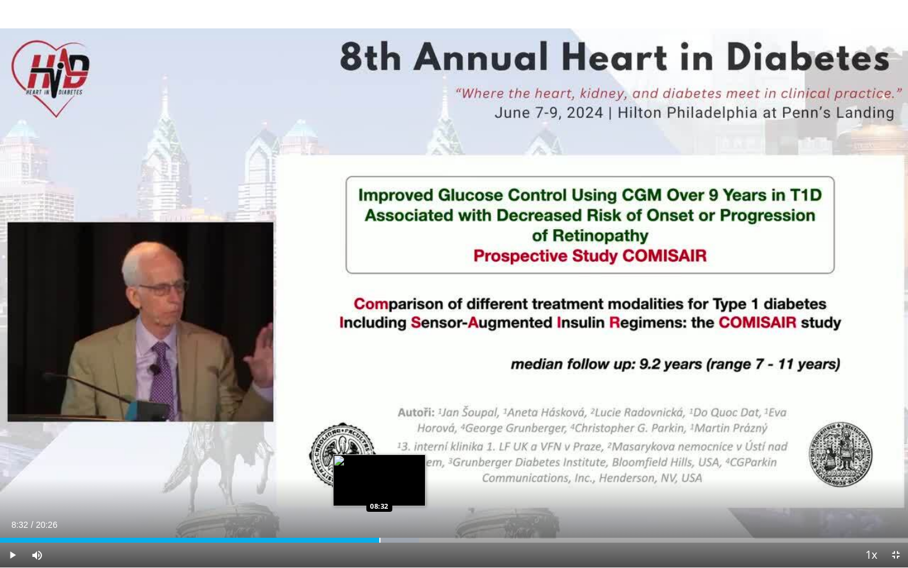
click at [379, 407] on div "Loaded : 46.12% 08:23 08:32" at bounding box center [454, 537] width 908 height 12
click at [390, 407] on div "Progress Bar" at bounding box center [390, 540] width 1 height 5
click at [401, 407] on div "Progress Bar" at bounding box center [401, 540] width 1 height 5
click at [411, 407] on div "Progress Bar" at bounding box center [411, 540] width 1 height 5
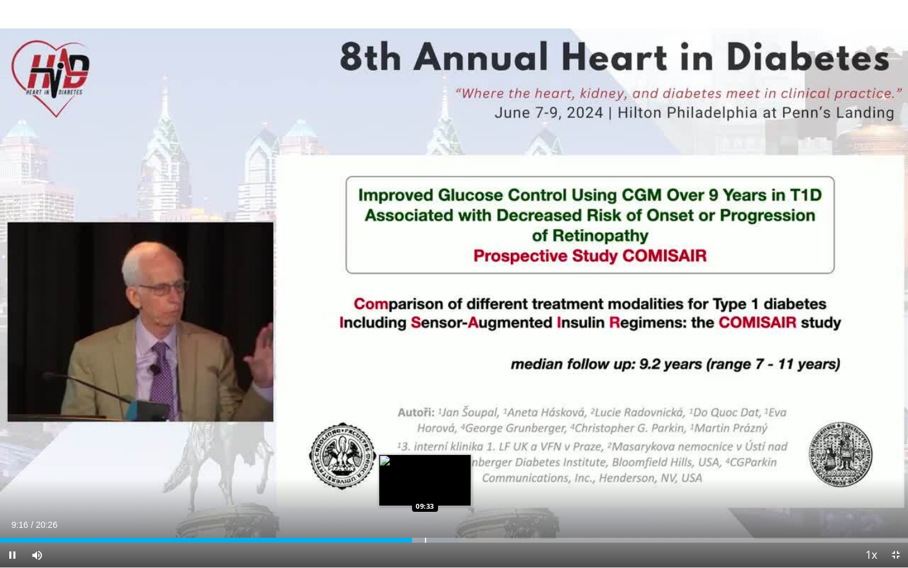
click at [425, 407] on div "Progress Bar" at bounding box center [425, 540] width 1 height 5
click at [434, 407] on div "Progress Bar" at bounding box center [434, 540] width 1 height 5
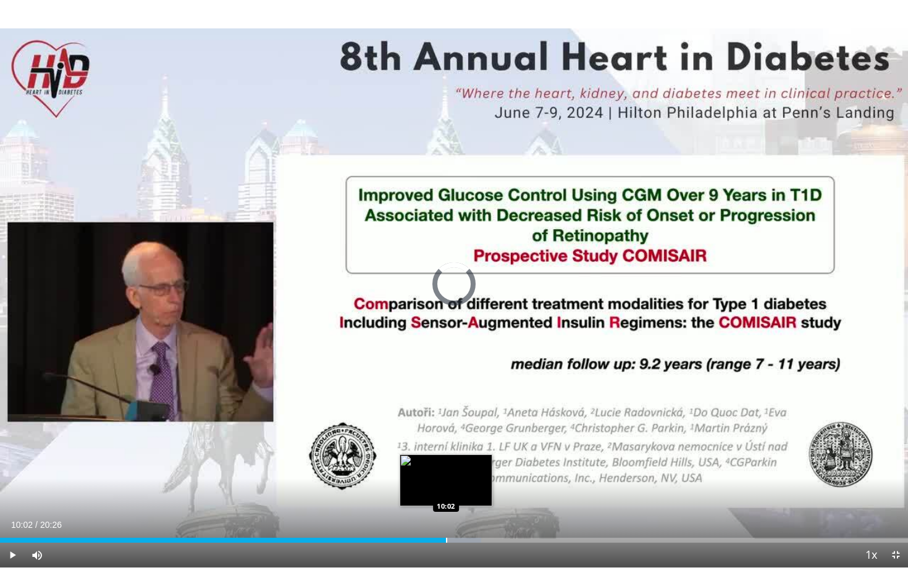
click at [446, 407] on div "Progress Bar" at bounding box center [446, 540] width 1 height 5
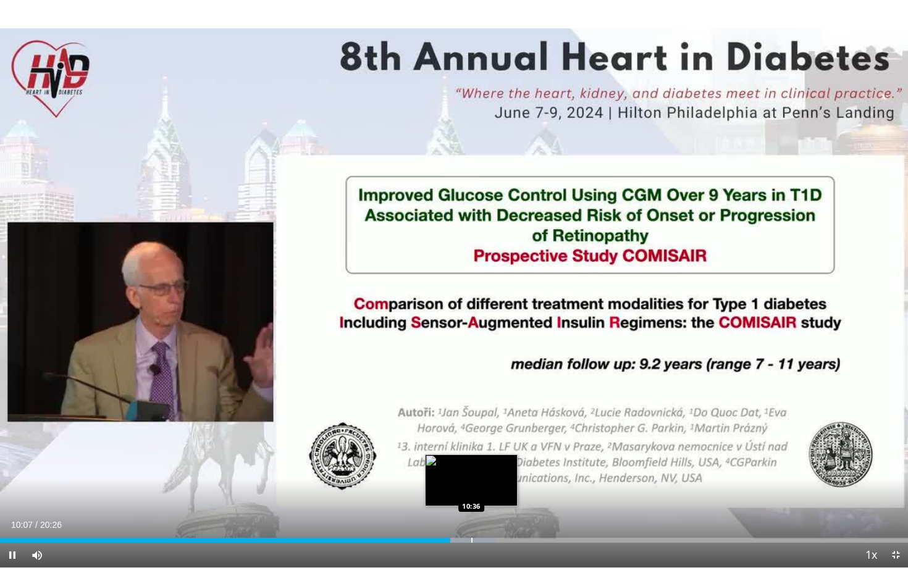
click at [471, 407] on div "Progress Bar" at bounding box center [471, 540] width 1 height 5
click at [483, 407] on video-js "**********" at bounding box center [454, 284] width 908 height 568
click at [491, 407] on div "Progress Bar" at bounding box center [491, 540] width 1 height 5
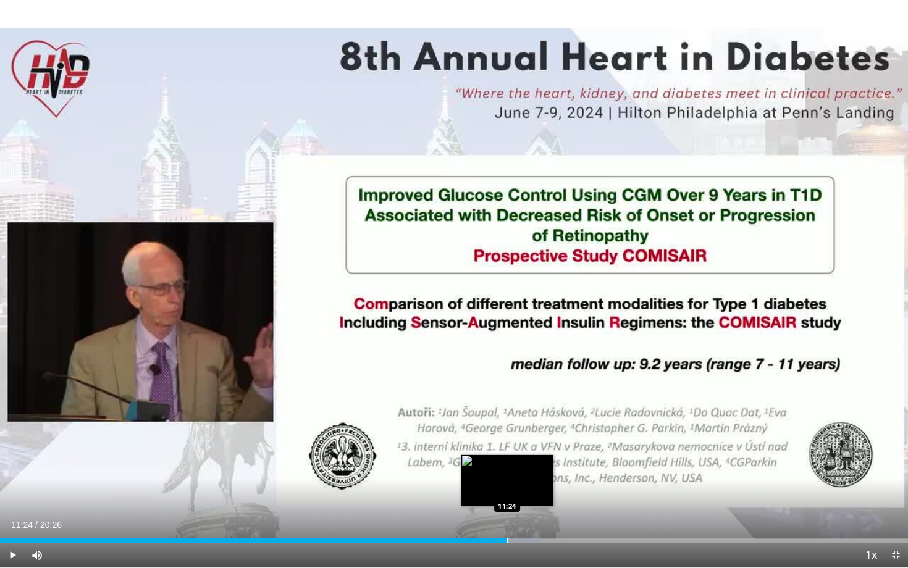
click at [507, 407] on div "Progress Bar" at bounding box center [507, 540] width 1 height 5
click at [504, 407] on div "Progress Bar" at bounding box center [504, 540] width 1 height 5
click at [498, 407] on div "Progress Bar" at bounding box center [498, 540] width 1 height 5
click at [494, 407] on div "Progress Bar" at bounding box center [494, 540] width 1 height 5
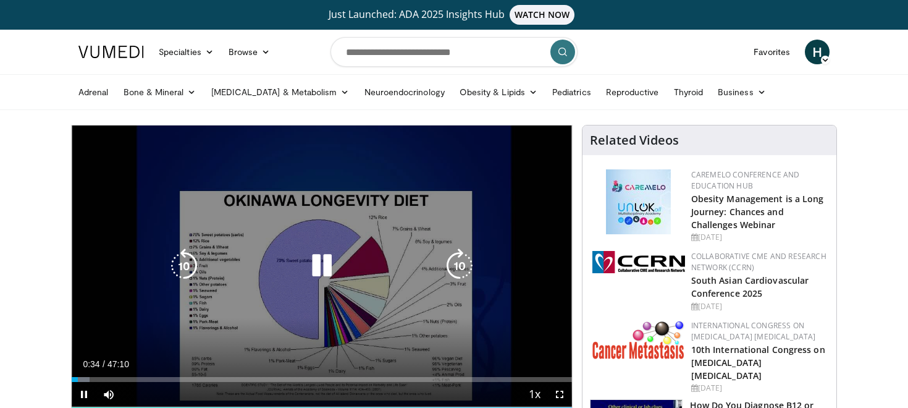
click at [324, 262] on icon "Video Player" at bounding box center [321, 265] width 35 height 35
